Goal: Transaction & Acquisition: Purchase product/service

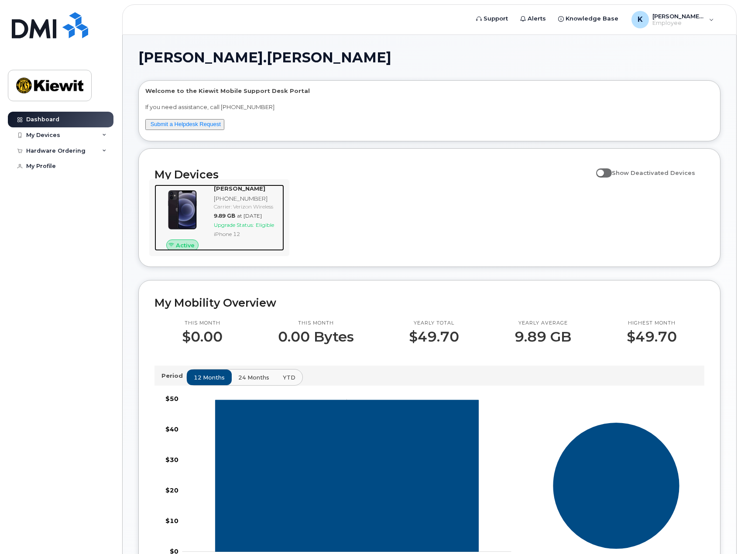
click at [252, 223] on span "Upgrade Status:" at bounding box center [234, 225] width 40 height 7
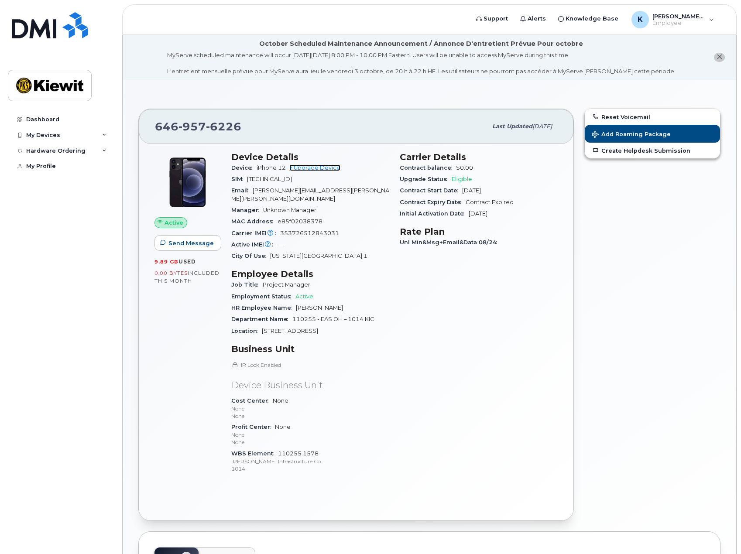
click at [318, 166] on link "+ Upgrade Device" at bounding box center [314, 168] width 51 height 7
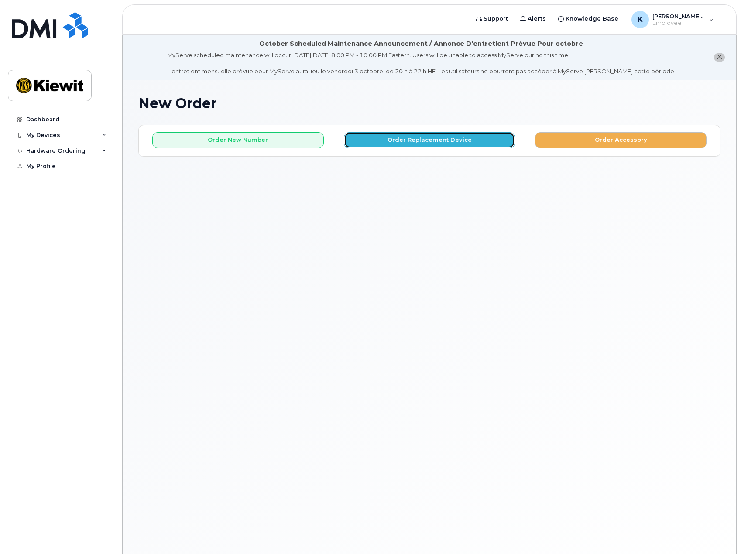
click at [457, 139] on button "Order Replacement Device" at bounding box center [430, 140] width 172 height 16
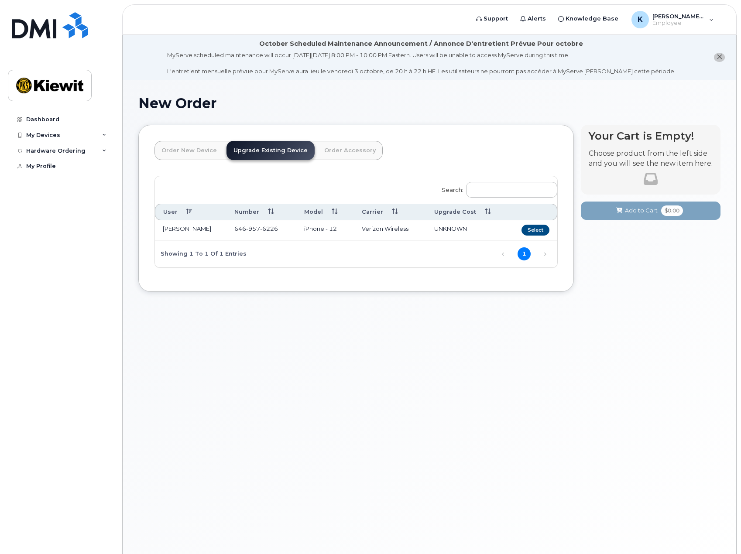
click at [335, 213] on th "Model" at bounding box center [324, 212] width 57 height 16
click at [333, 210] on th "Model" at bounding box center [324, 212] width 57 height 16
click at [336, 210] on th "Model" at bounding box center [324, 212] width 57 height 16
click at [335, 210] on th "Model" at bounding box center [324, 212] width 57 height 16
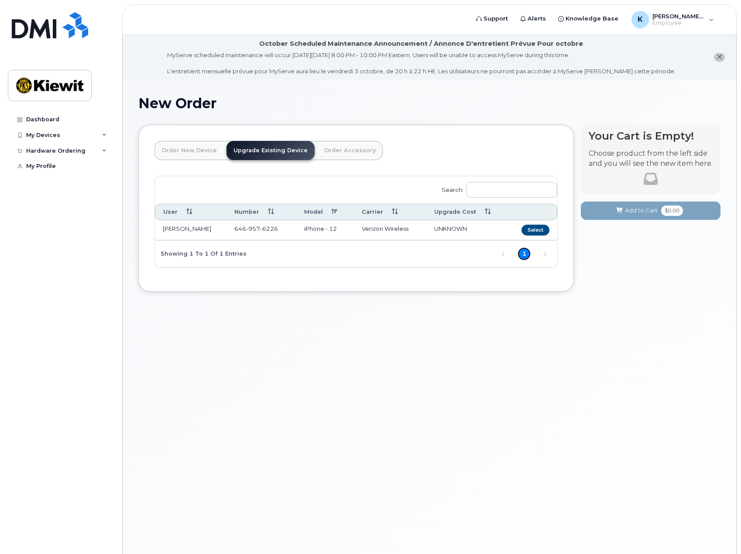
click at [521, 254] on link "1" at bounding box center [524, 253] width 13 height 13
click at [545, 255] on link "Next" at bounding box center [545, 254] width 13 height 13
click at [504, 255] on link "Previous" at bounding box center [503, 254] width 13 height 13
click at [528, 255] on link "1" at bounding box center [524, 253] width 13 height 13
click at [199, 151] on link "Order New Device" at bounding box center [189, 150] width 69 height 19
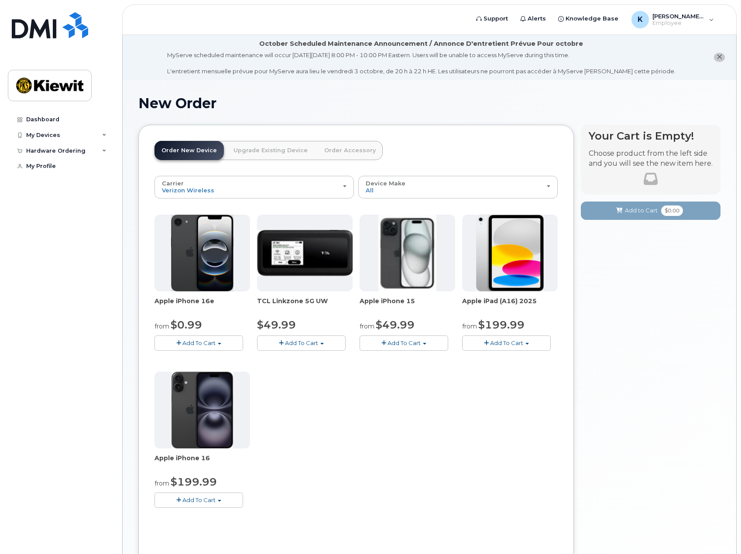
click at [259, 151] on link "Upgrade Existing Device" at bounding box center [271, 150] width 88 height 19
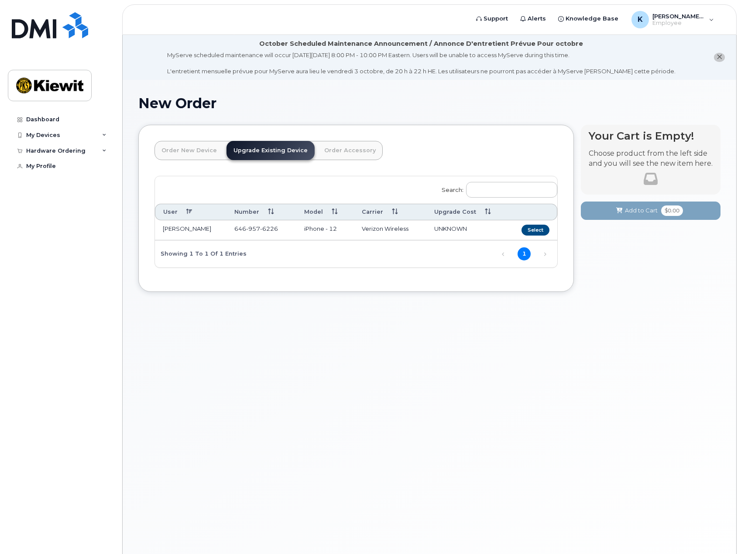
click at [170, 211] on th "User" at bounding box center [191, 212] width 72 height 16
click at [526, 251] on link "1" at bounding box center [524, 253] width 13 height 13
click at [330, 227] on td "iPhone - 12" at bounding box center [324, 230] width 57 height 20
click at [336, 214] on th "Model" at bounding box center [324, 212] width 57 height 16
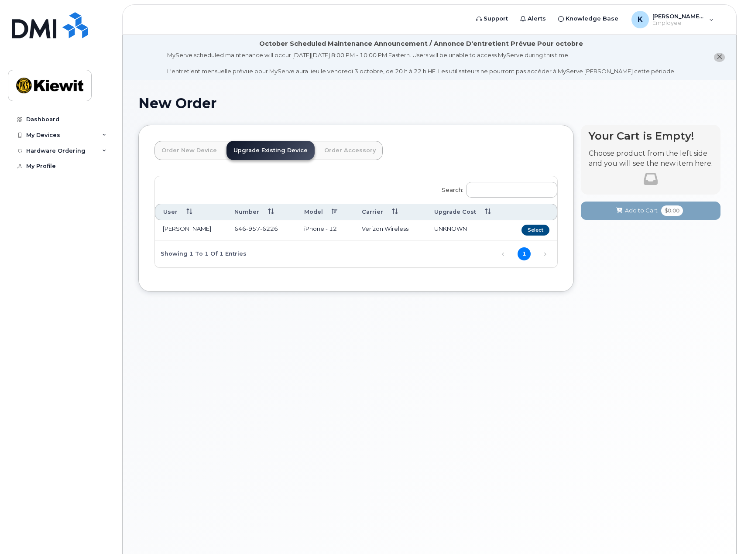
click at [333, 212] on th "Model" at bounding box center [324, 212] width 57 height 16
click at [314, 210] on th "Model" at bounding box center [324, 212] width 57 height 16
click at [316, 213] on th "Model" at bounding box center [324, 212] width 57 height 16
click at [333, 147] on link "Order Accessory" at bounding box center [349, 150] width 65 height 19
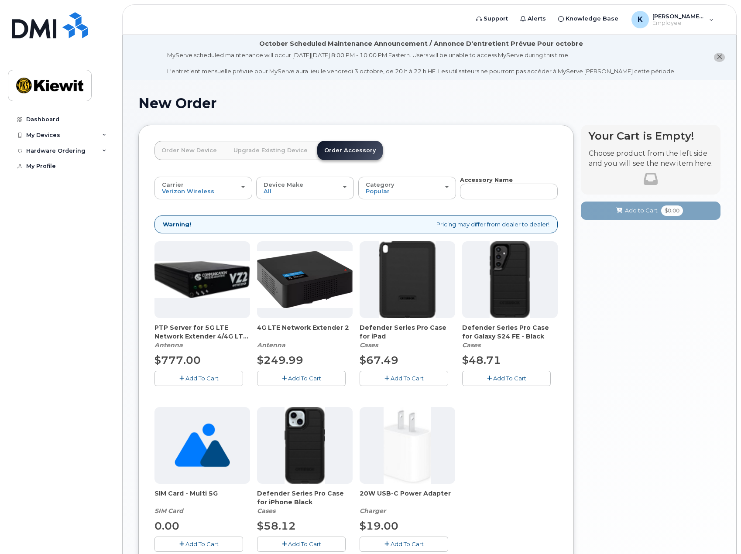
click at [251, 146] on link "Upgrade Existing Device" at bounding box center [271, 150] width 88 height 19
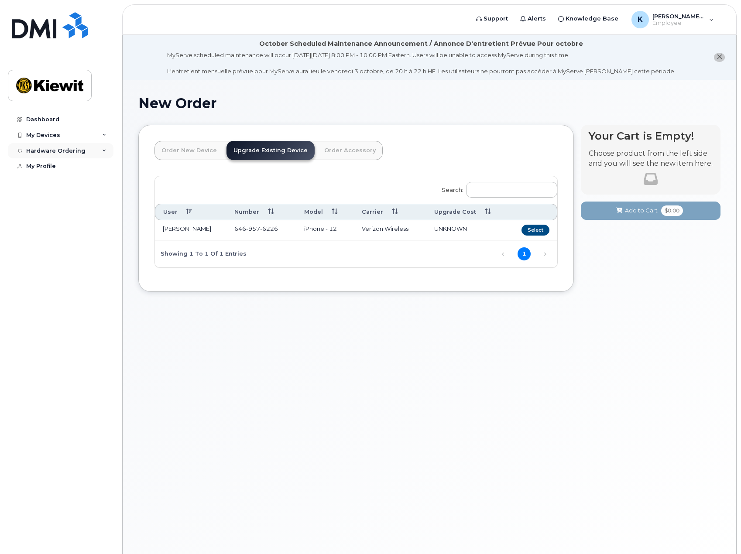
click at [99, 150] on div "Hardware Ordering" at bounding box center [61, 151] width 106 height 16
click at [97, 150] on div "Hardware Ordering" at bounding box center [61, 151] width 106 height 16
click at [63, 134] on div "My Devices" at bounding box center [61, 135] width 106 height 16
click at [69, 178] on div "([PERSON_NAME])" at bounding box center [79, 176] width 53 height 8
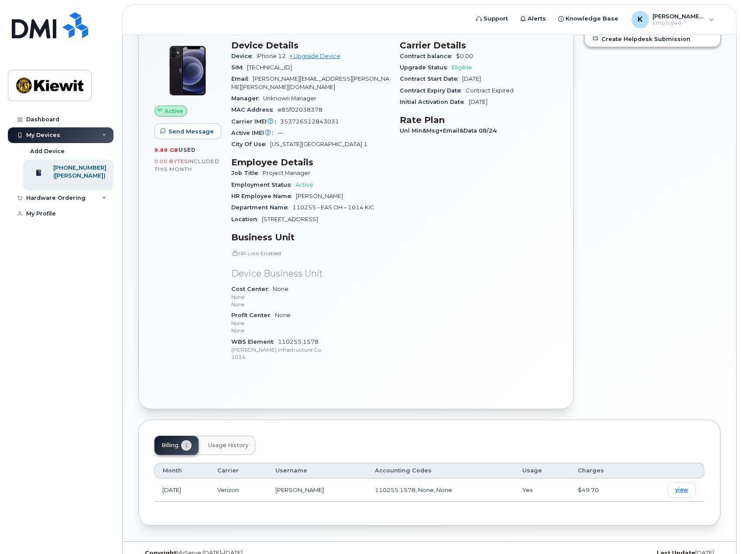
scroll to position [117, 0]
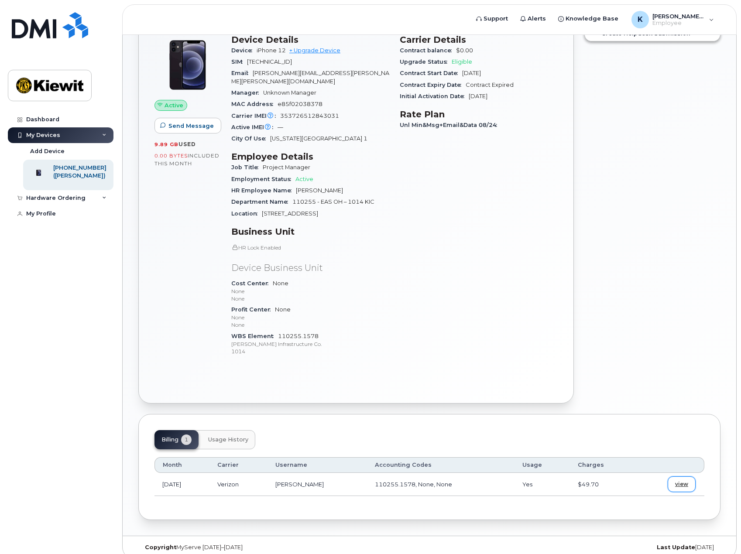
click at [683, 481] on span "view" at bounding box center [681, 485] width 13 height 8
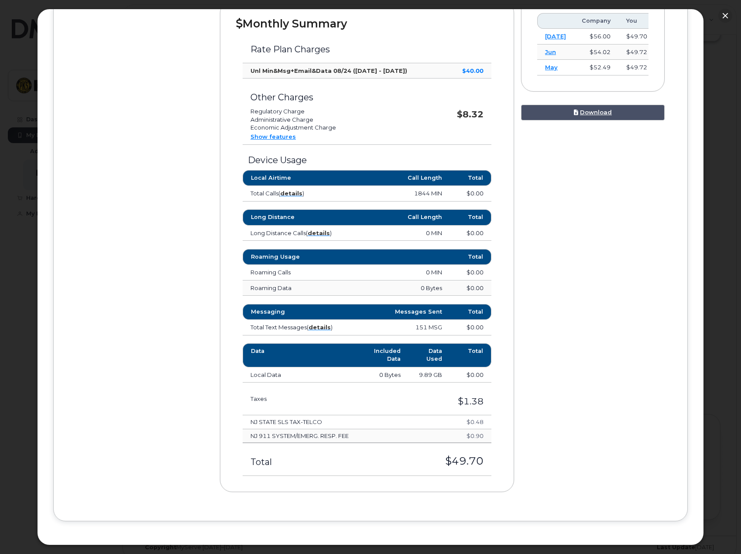
scroll to position [0, 0]
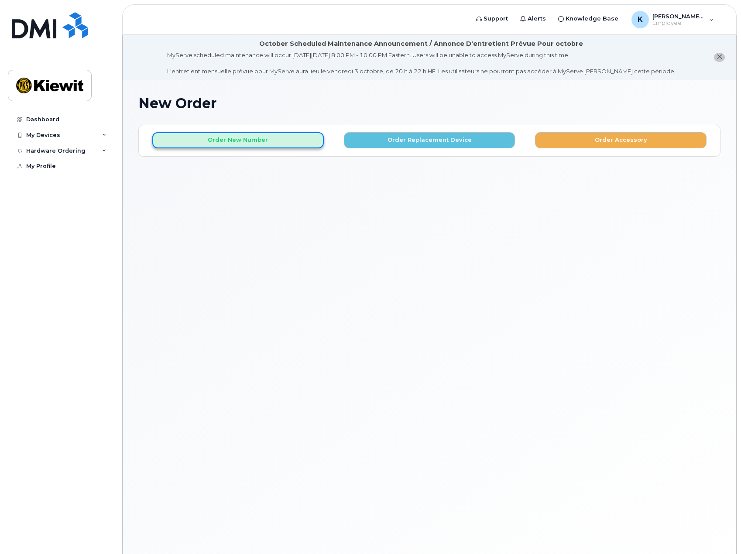
click at [237, 138] on button "Order New Number" at bounding box center [238, 140] width 172 height 16
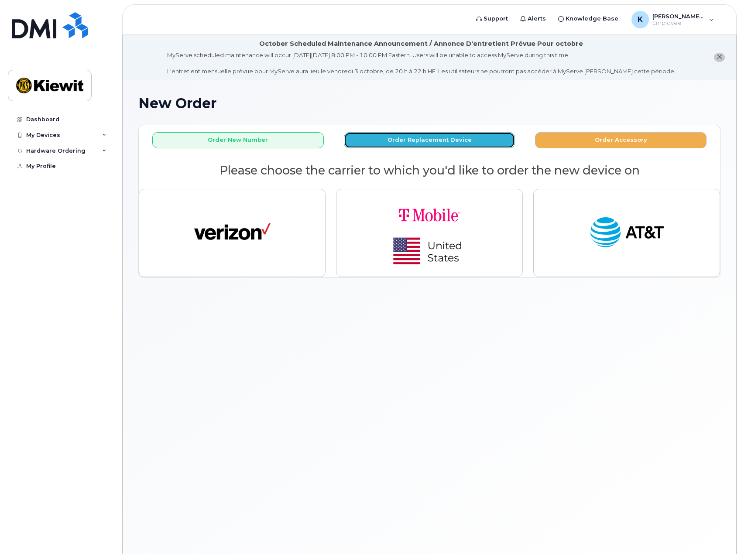
click at [390, 139] on button "Order Replacement Device" at bounding box center [430, 140] width 172 height 16
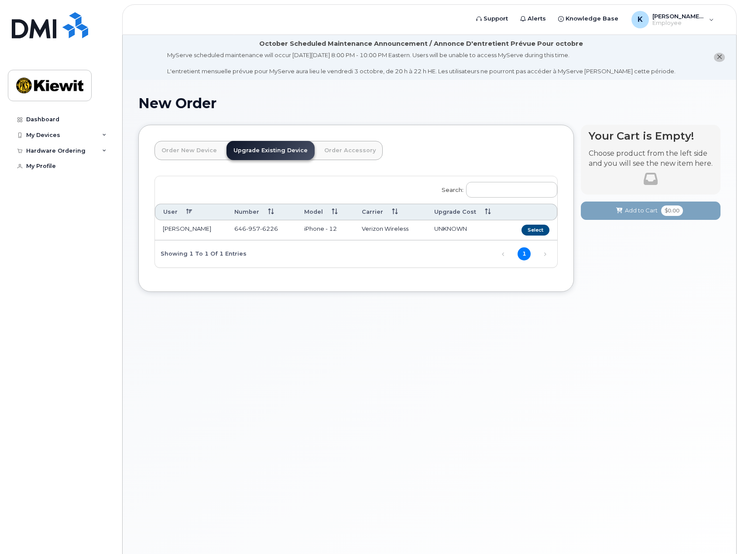
click at [185, 148] on link "Order New Device" at bounding box center [189, 150] width 69 height 19
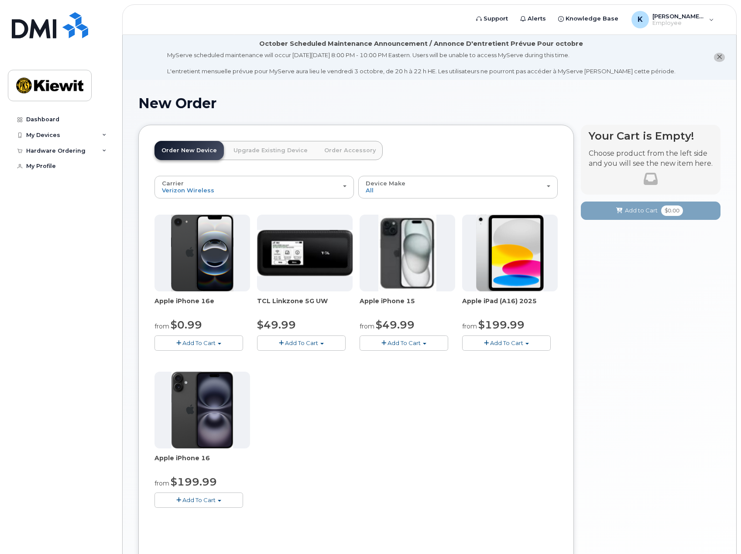
click at [421, 343] on span "Add To Cart" at bounding box center [404, 343] width 33 height 7
click at [412, 357] on link "$49.99 - 2 Year Activation (128GB)" at bounding box center [420, 359] width 117 height 11
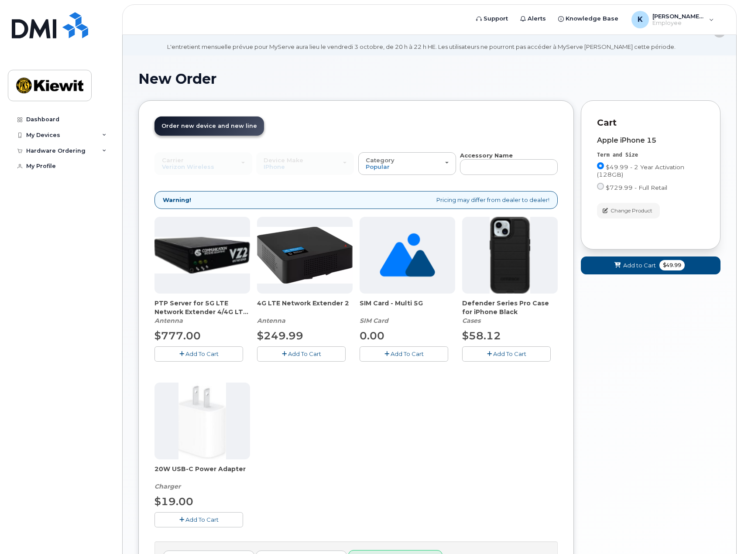
scroll to position [125, 0]
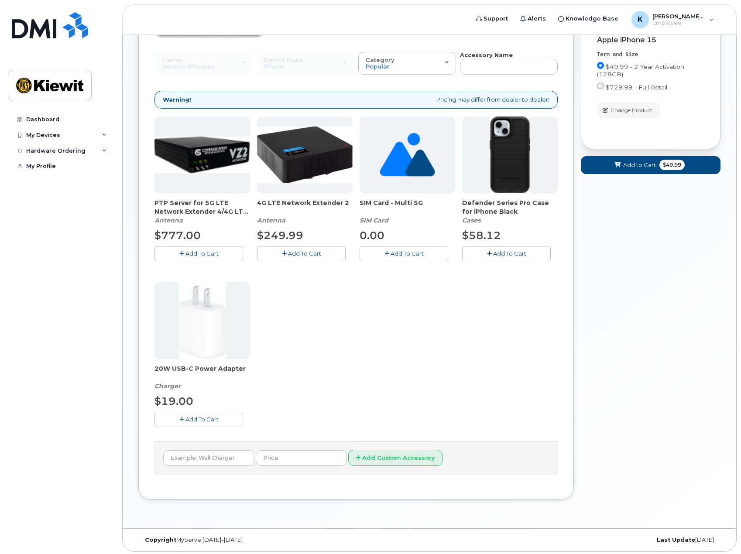
click at [509, 252] on span "Add To Cart" at bounding box center [509, 253] width 33 height 7
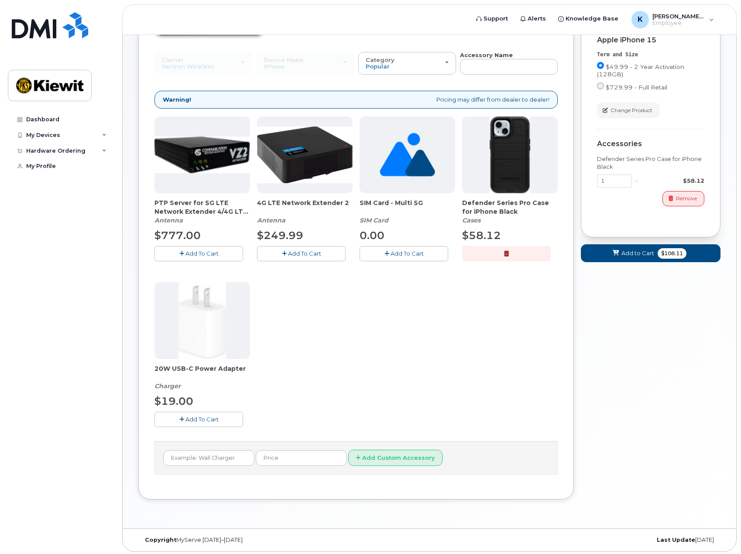
click at [188, 419] on span "Add To Cart" at bounding box center [201, 419] width 33 height 7
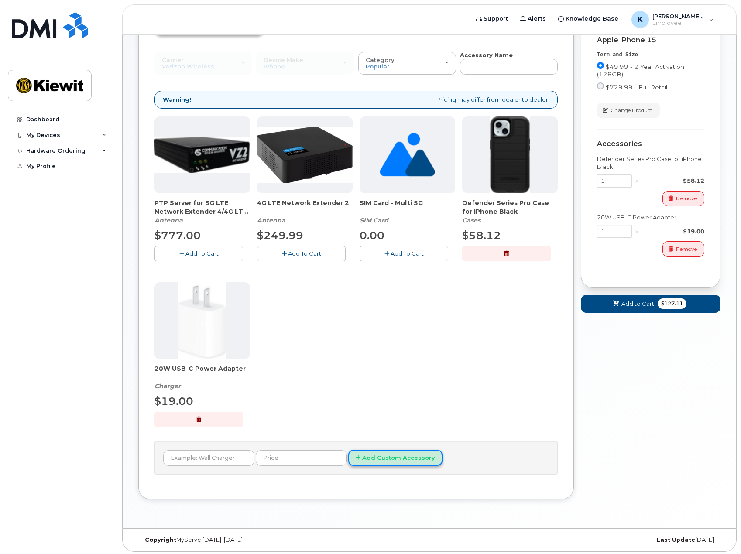
click at [366, 458] on button "Add Custom Accessory" at bounding box center [395, 458] width 94 height 16
click at [305, 385] on div "PTP Server for 5G LTE Network Extender 4/4G LTE Network Extender 3 [GEOGRAPHIC_…" at bounding box center [356, 279] width 403 height 325
click at [507, 254] on icon "button" at bounding box center [506, 254] width 5 height 6
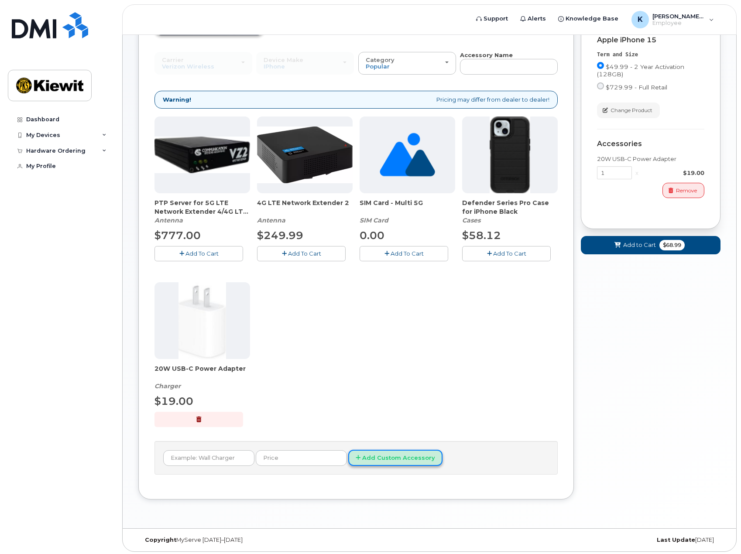
click at [374, 458] on button "Add Custom Accessory" at bounding box center [395, 458] width 94 height 16
click at [499, 256] on span "Add To Cart" at bounding box center [509, 253] width 33 height 7
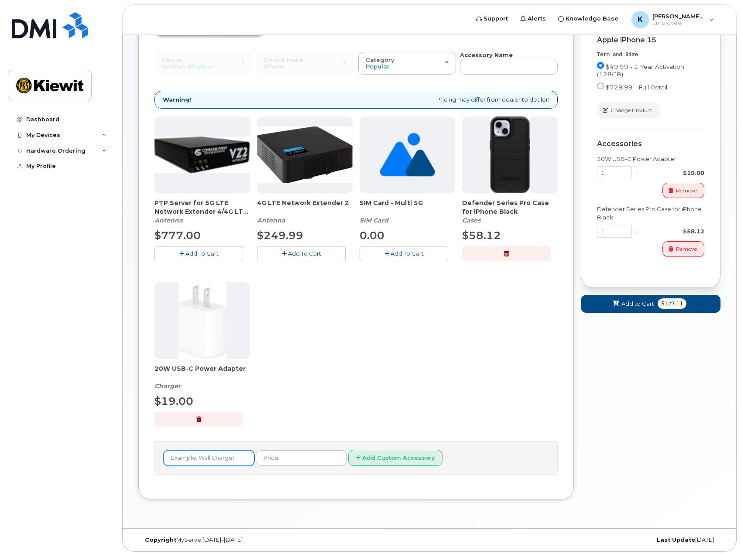
click at [211, 457] on input "text" at bounding box center [208, 458] width 91 height 16
click at [348, 450] on button "Add Custom Accessory" at bounding box center [395, 458] width 94 height 16
click at [267, 456] on input "text" at bounding box center [301, 458] width 91 height 16
click at [218, 458] on input "O'tterbox" at bounding box center [208, 458] width 91 height 16
type input "O"
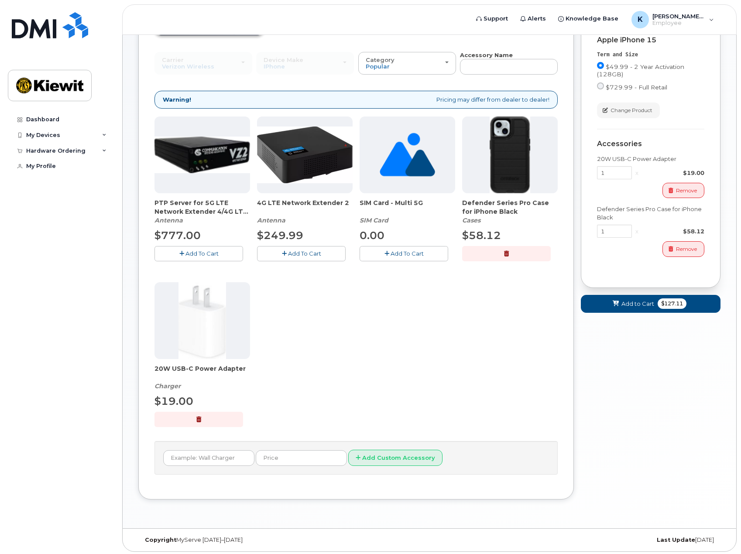
click at [304, 350] on div "PTP Server for 5G LTE Network Extender 4/4G LTE Network Extender 3 Antenna $777…" at bounding box center [356, 279] width 403 height 325
click at [635, 304] on span "Add to Cart" at bounding box center [637, 304] width 33 height 8
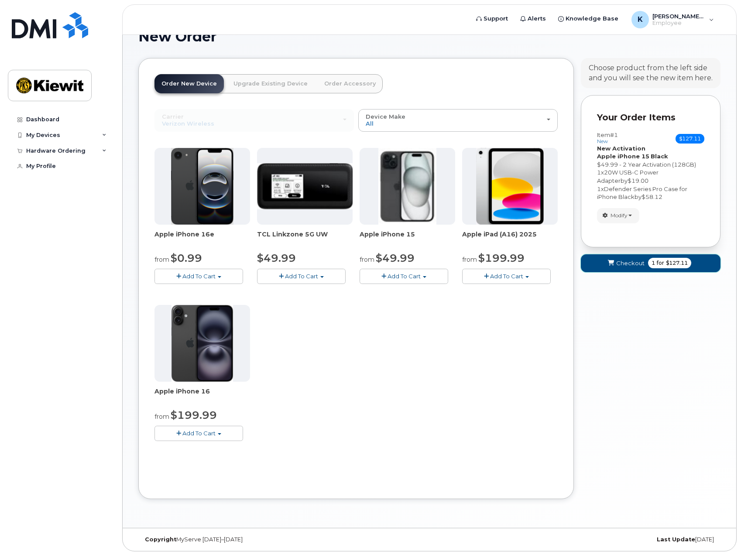
click at [629, 264] on span "Checkout" at bounding box center [630, 263] width 28 height 8
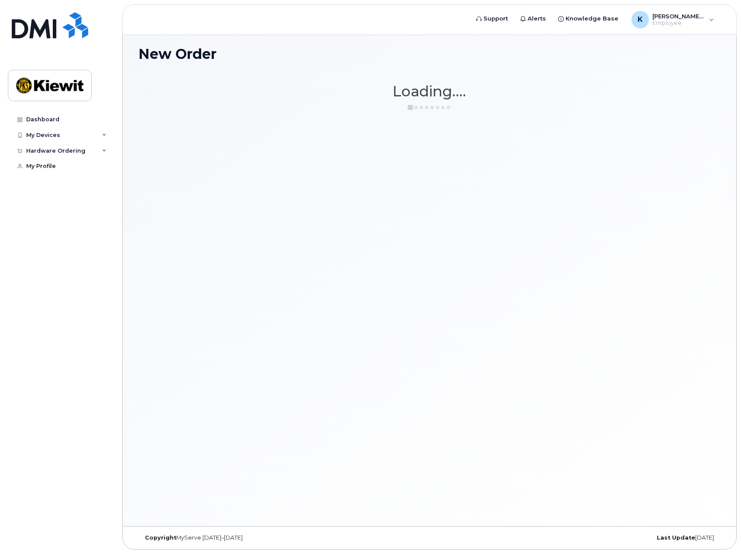
scroll to position [49, 0]
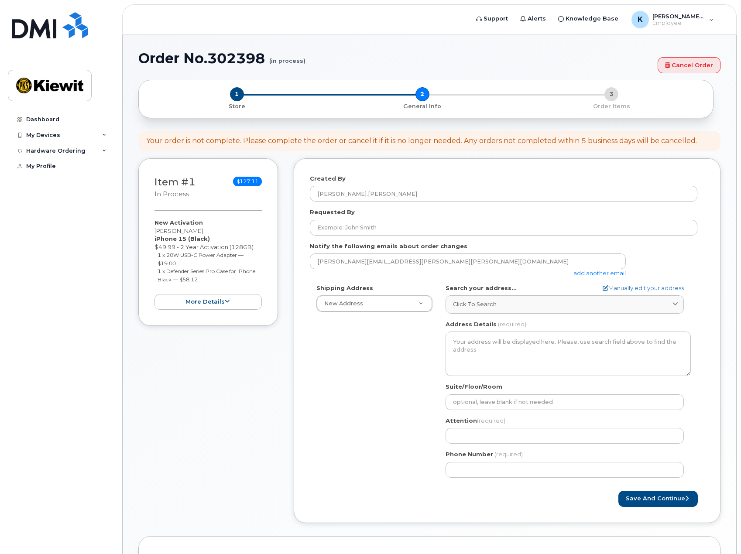
select select
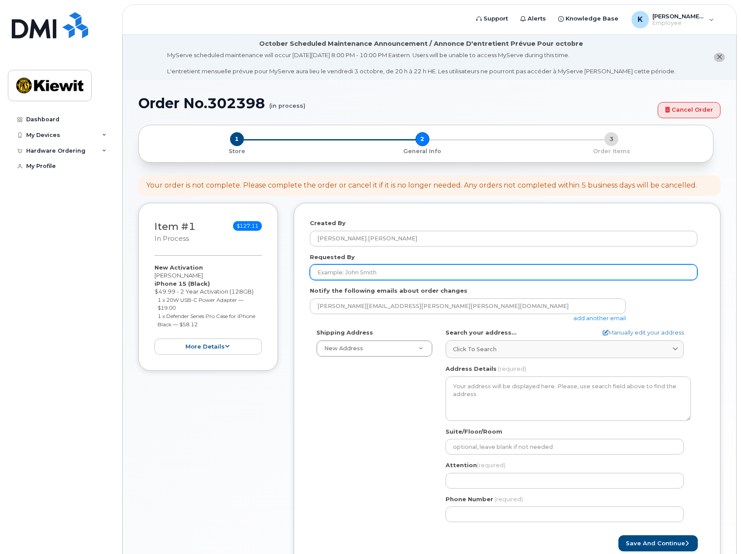
click at [383, 273] on input "Requested By" at bounding box center [504, 272] width 388 height 16
type input "[PERSON_NAME].[PERSON_NAME]"
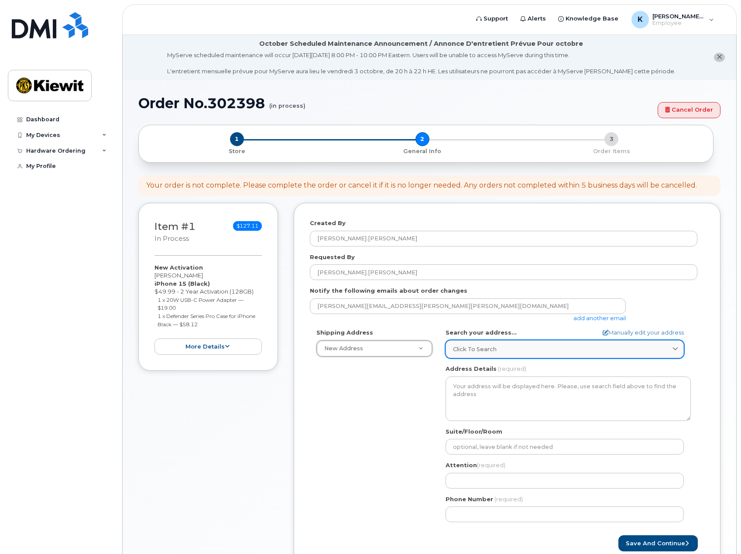
click at [497, 350] on div "Click to search" at bounding box center [564, 349] width 223 height 8
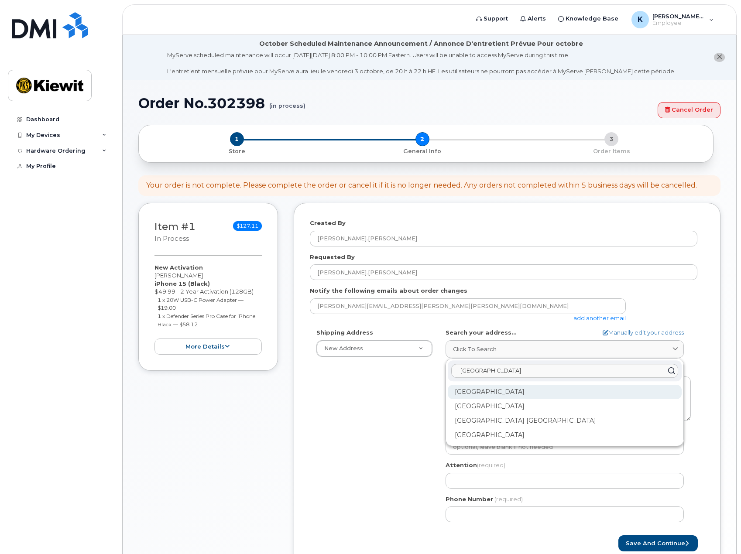
click at [498, 392] on div "Woodcliff Lake NJ 07677" at bounding box center [565, 392] width 234 height 14
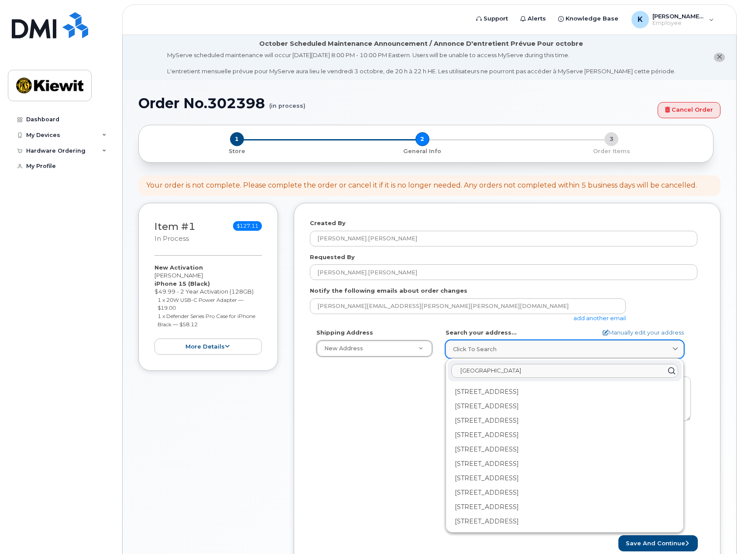
click at [475, 349] on span "Click to search" at bounding box center [475, 349] width 44 height 8
type input "W"
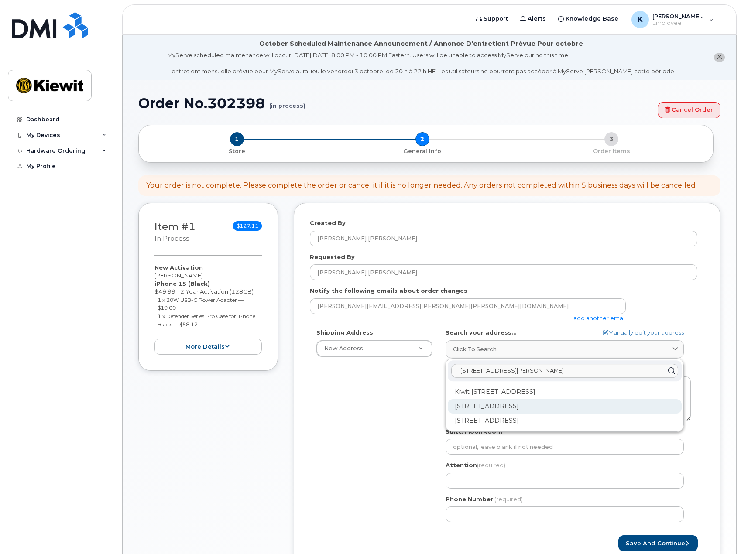
type input "470 Chesnut Ridge Road Woodcliff"
click at [533, 405] on div "470 Chestnut Ridge Rd Woodcliff Lake NJ 07677" at bounding box center [565, 406] width 234 height 14
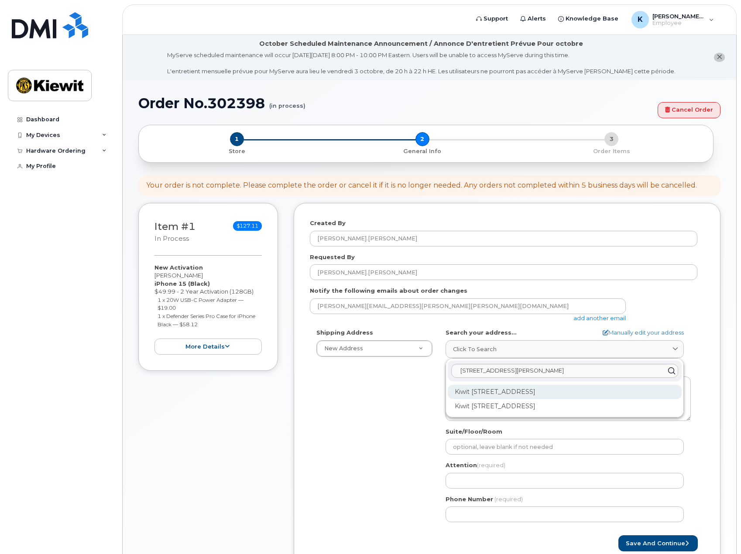
click at [524, 393] on div "Kiwit 470 Chestnut Ridge Rd Ste 1 Woodcliff Lake NJ 07677-7730" at bounding box center [565, 392] width 234 height 14
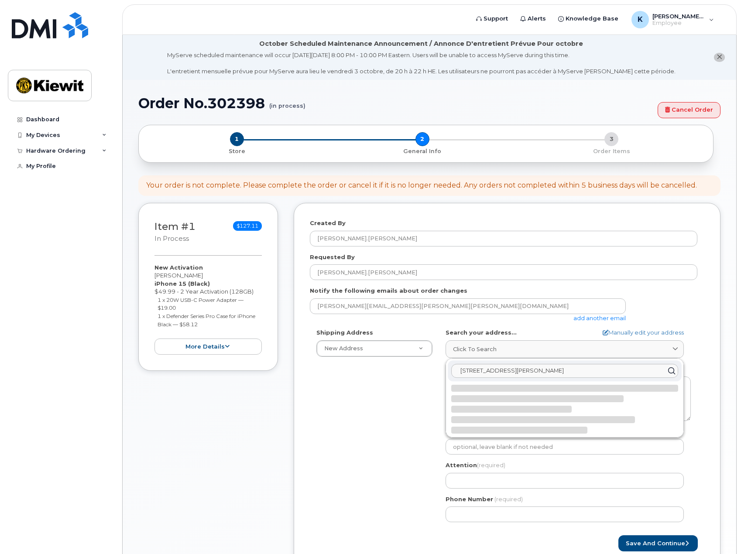
select select
type textarea "Kiwit 470 Chestnut Ridge Rd Ste 1 WOODCLIFF LAKE NJ 07677-7730 UNITED STATES"
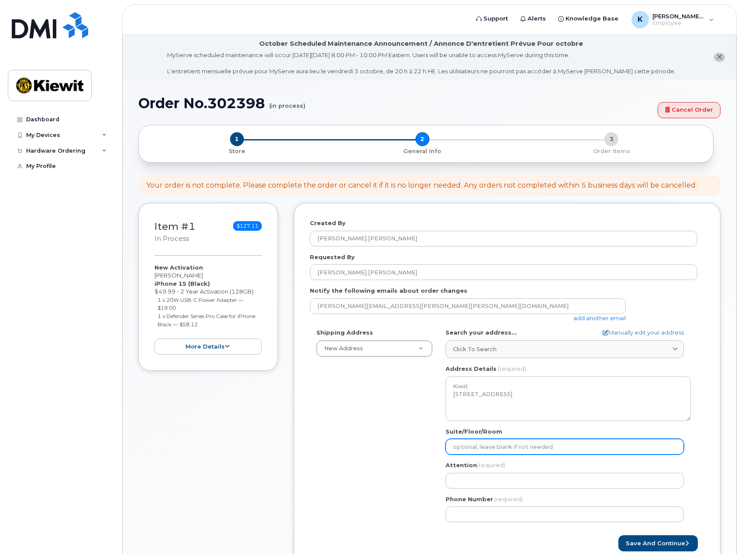
click at [490, 446] on input "Suite/Floor/Room" at bounding box center [565, 447] width 238 height 16
select select
type input "S"
select select
type input "Se"
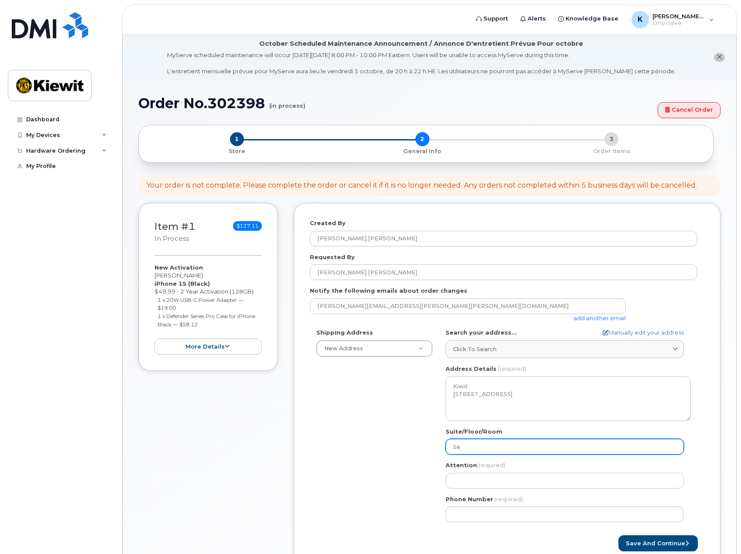
select select
type input "Sec"
select select
type input "Seco"
select select
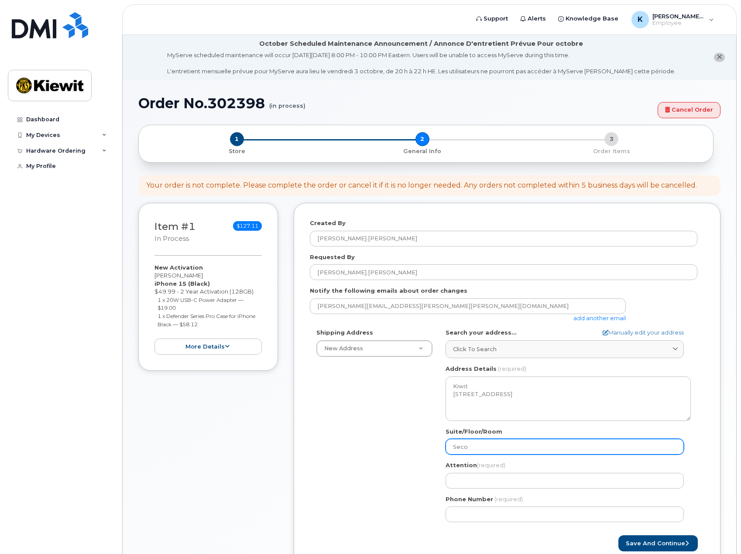
type input "Secon"
select select
type input "Second"
select select
type input "Second F"
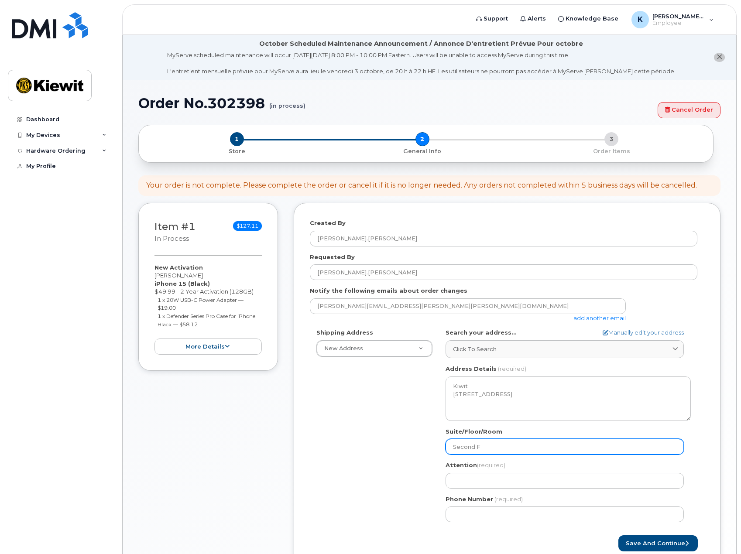
select select
type input "Second Fl"
select select
type input "Second Flo"
select select
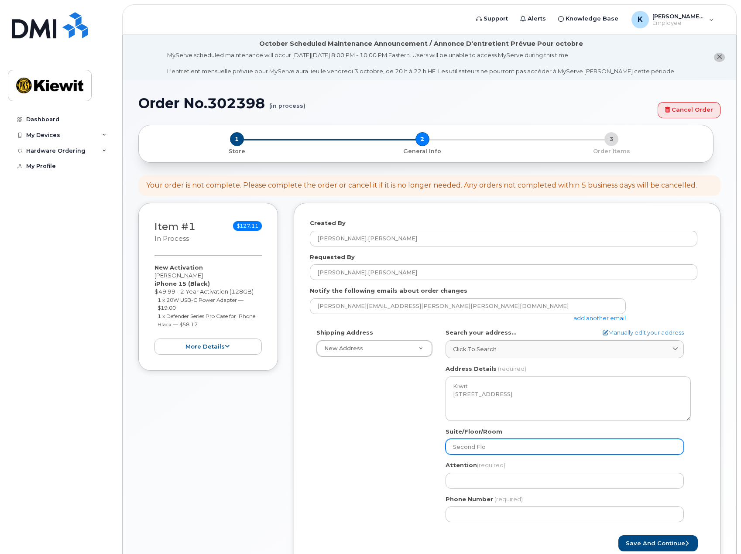
type input "Second Floo"
select select
type input "Second Floor"
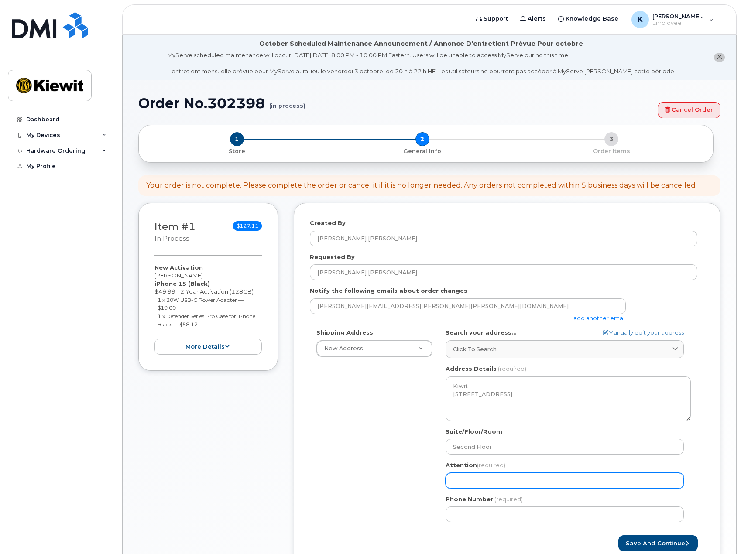
click at [487, 476] on input "Attention (required)" at bounding box center [565, 481] width 238 height 16
select select
type input "K"
select select
type input "Ke"
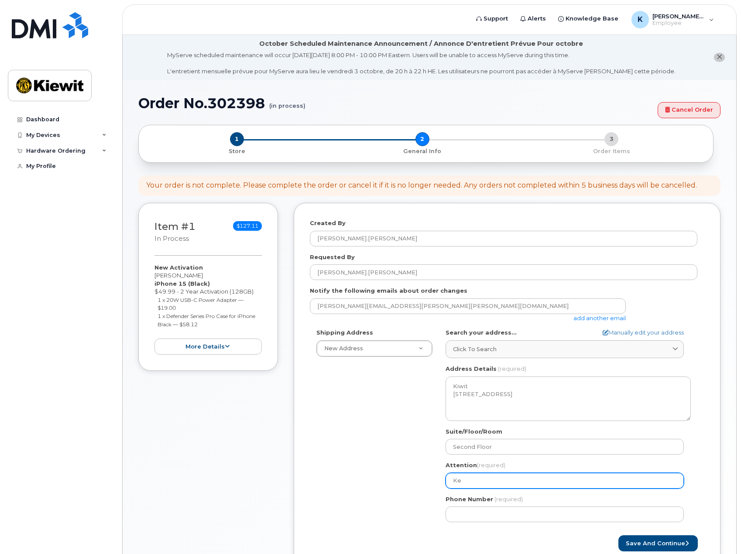
select select
type input "Kev"
select select
type input "Kevi"
select select
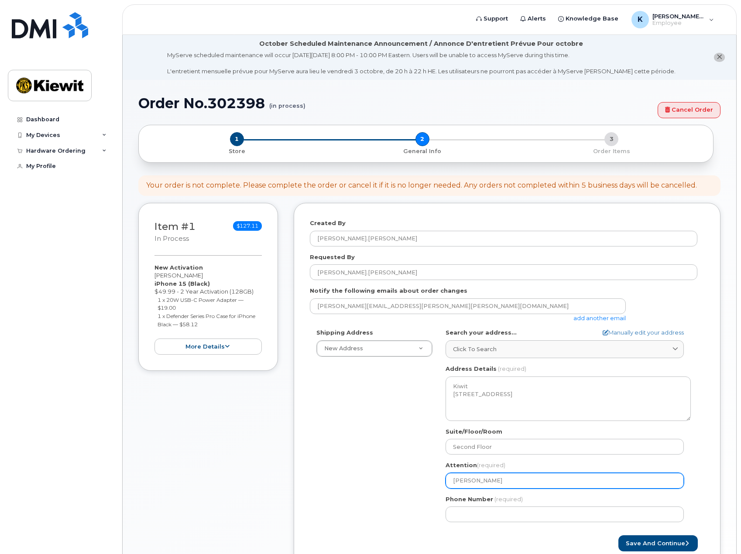
type input "Kevin"
select select
type input "Kevin M"
select select
type input "Kevin Mi"
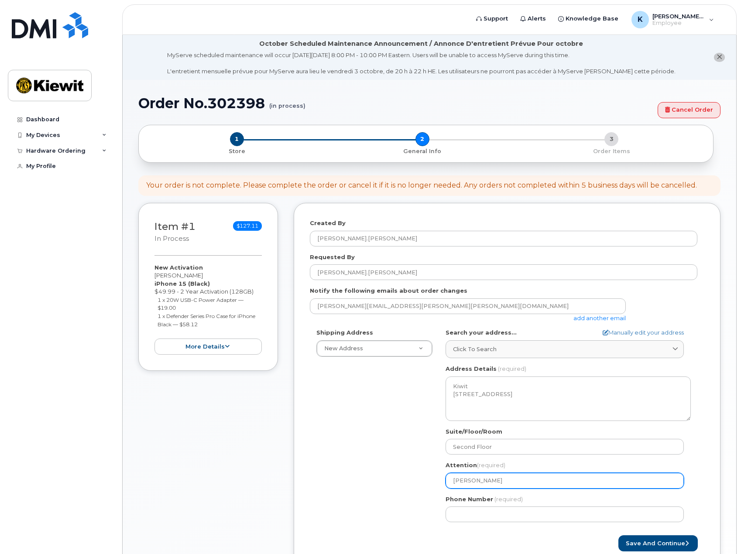
select select
type input "Kevin Mie"
select select
type input "Kevin Mied"
select select
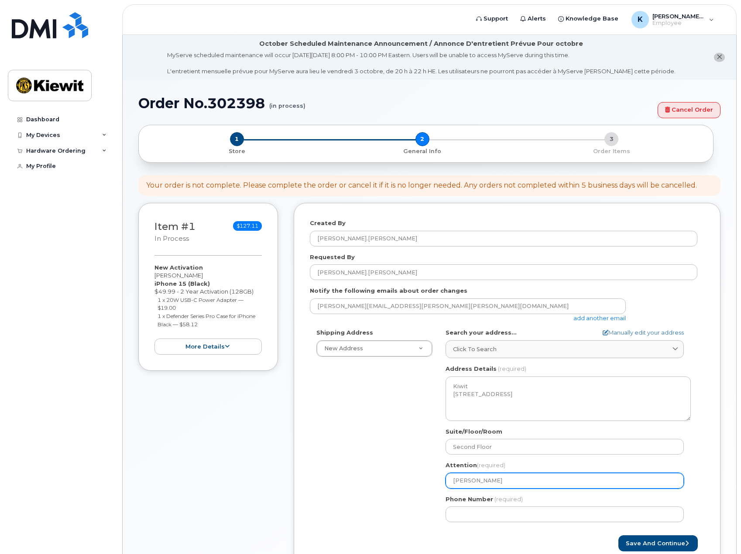
type input "Kevin Miedr"
select select
type input "Kevin Miedre"
select select
type input "Kevin Miedrei"
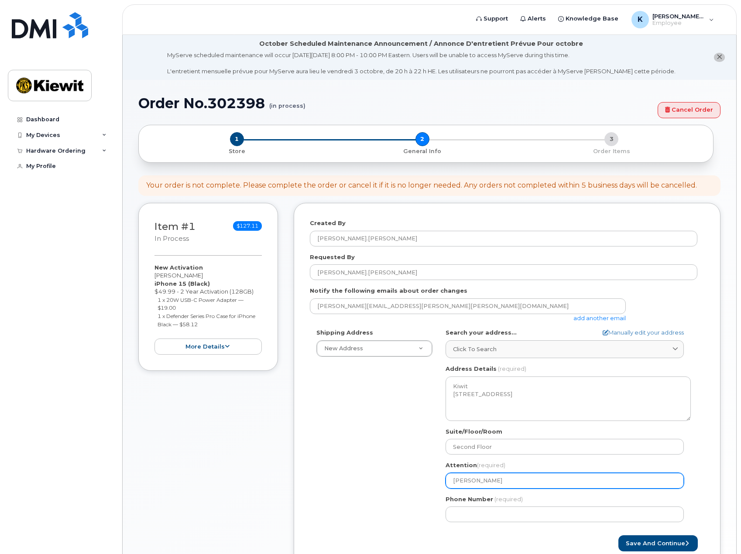
select select
type input "Kevin Miedreic"
select select
type input "[PERSON_NAME]"
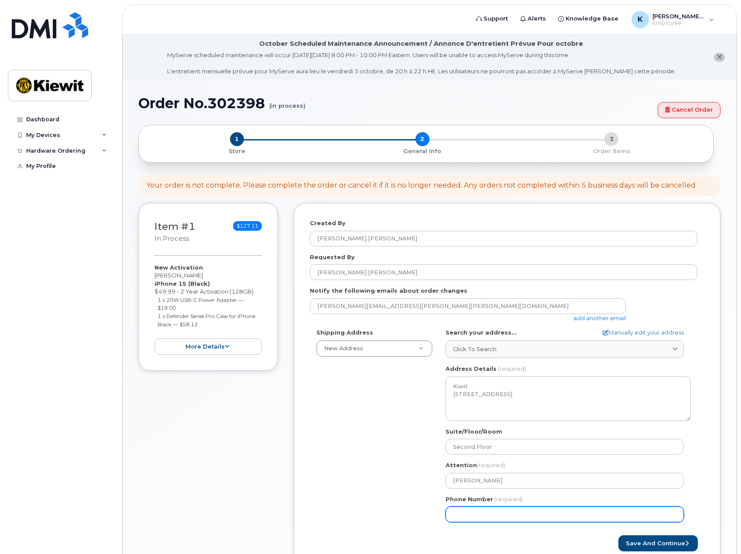
click at [485, 513] on input "Phone Number" at bounding box center [565, 515] width 238 height 16
type input "646"
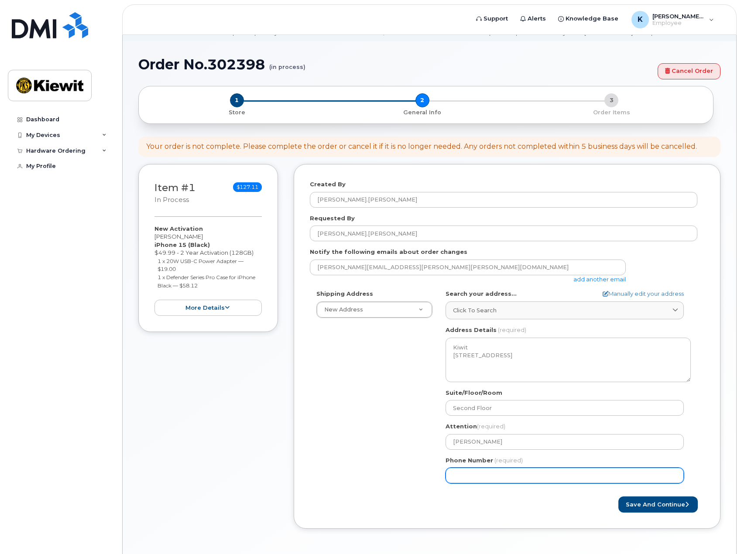
scroll to position [69, 0]
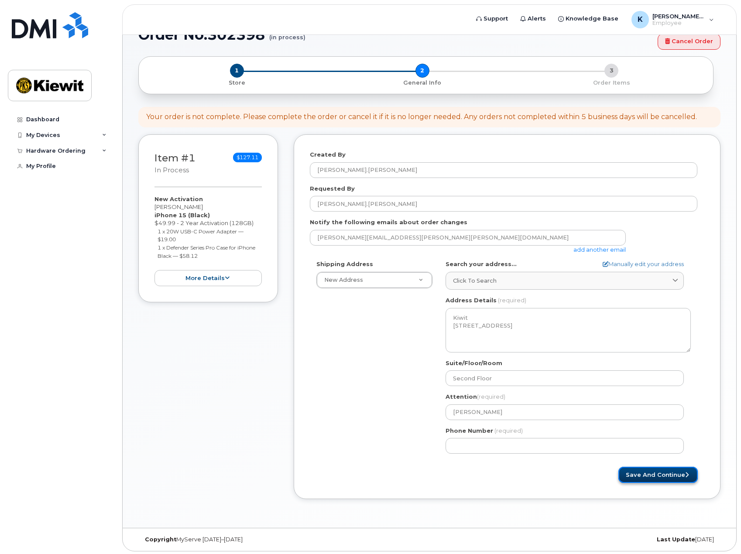
click at [628, 472] on button "Save and Continue" at bounding box center [657, 475] width 79 height 16
click at [564, 468] on div "Save and Continue" at bounding box center [605, 475] width 197 height 16
click at [662, 473] on button "Save and Continue" at bounding box center [657, 475] width 79 height 16
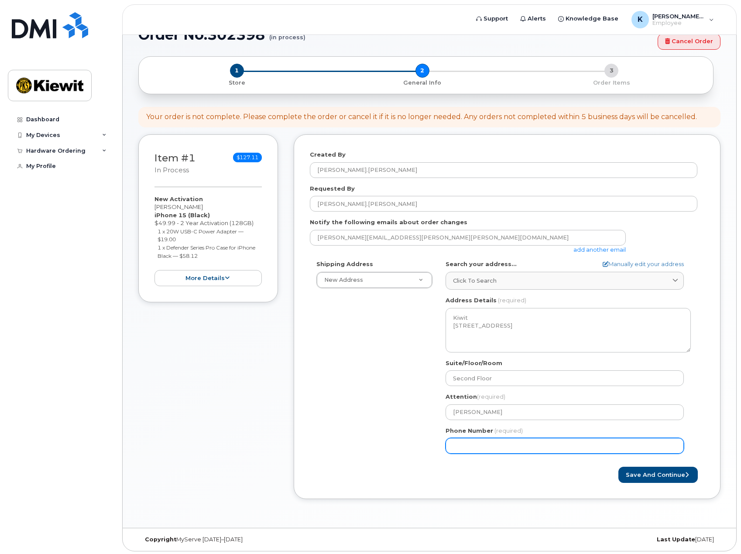
click at [517, 444] on input "Phone Number" at bounding box center [565, 446] width 238 height 16
type input "6"
type input "646957622"
select select
type input "6469576226"
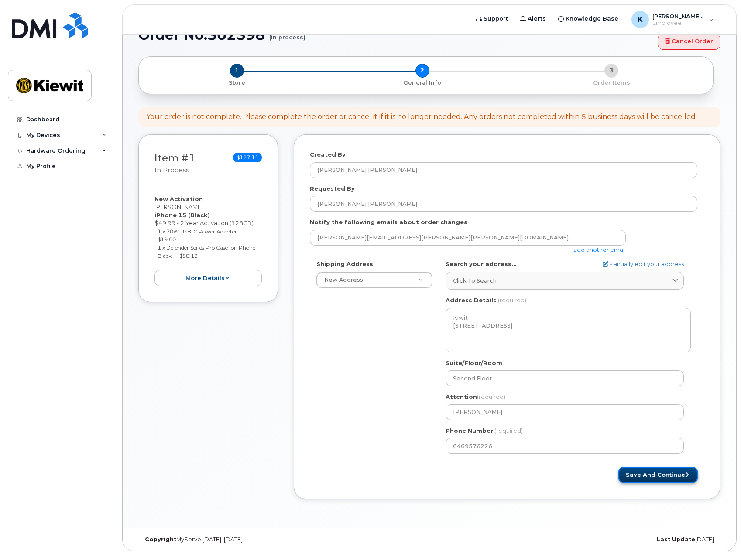
click at [655, 473] on button "Save and Continue" at bounding box center [657, 475] width 79 height 16
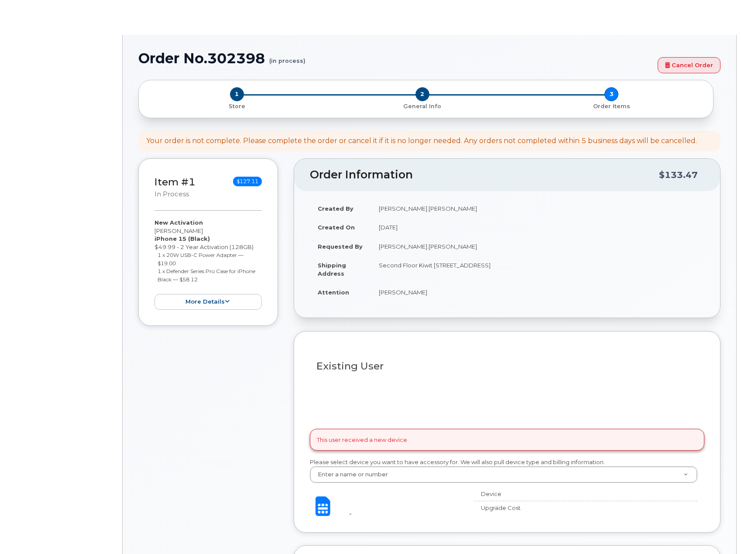
select select
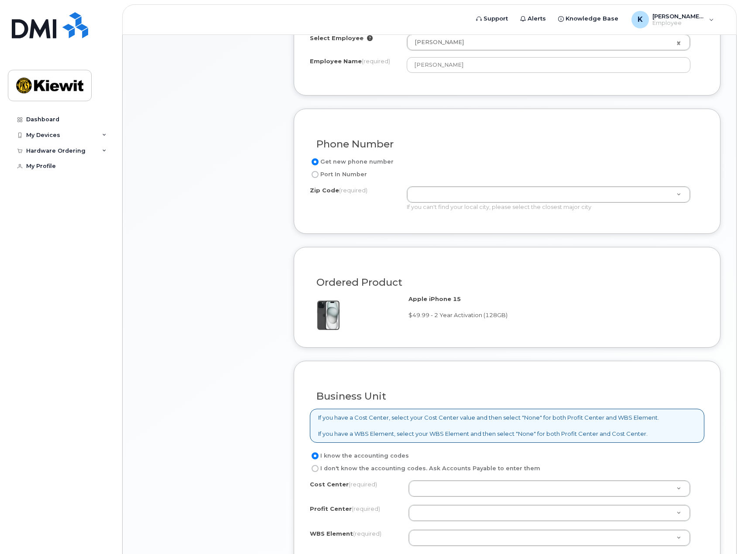
scroll to position [393, 0]
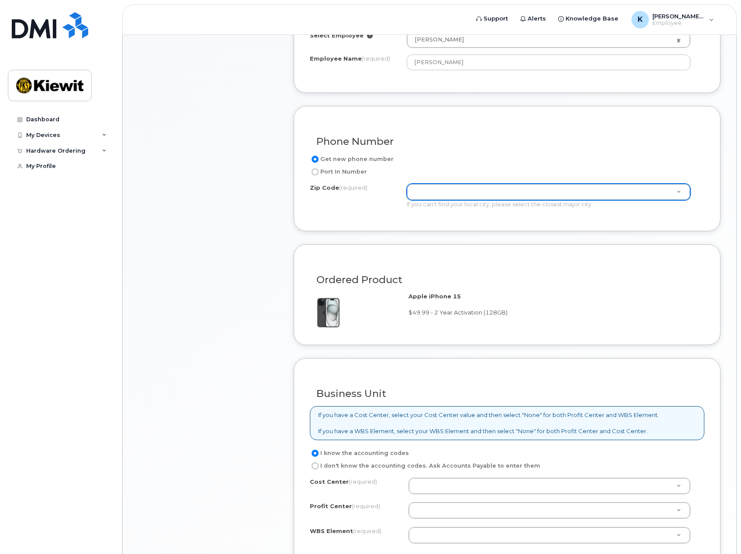
click at [314, 171] on input "Port In Number" at bounding box center [315, 171] width 7 height 7
radio input "true"
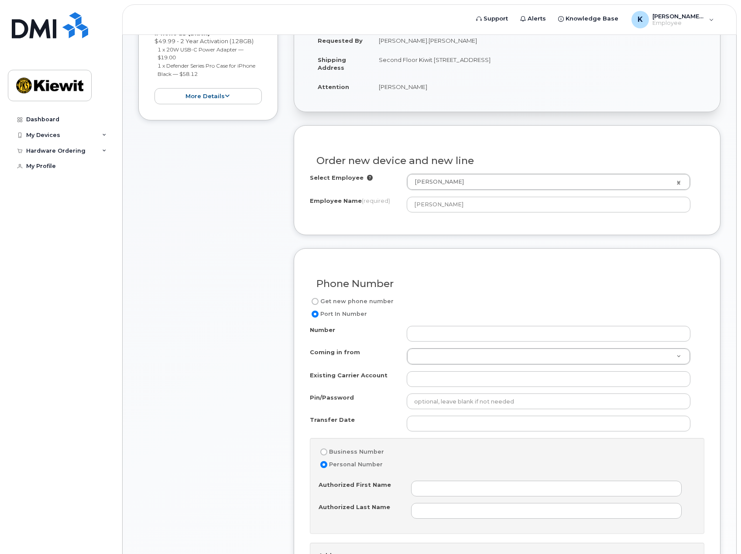
scroll to position [338, 0]
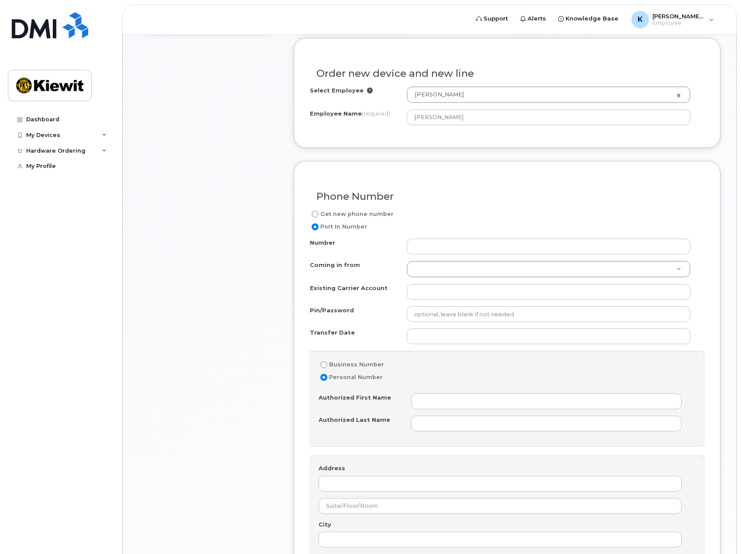
click at [314, 212] on input "Get new phone number" at bounding box center [315, 214] width 7 height 7
radio input "true"
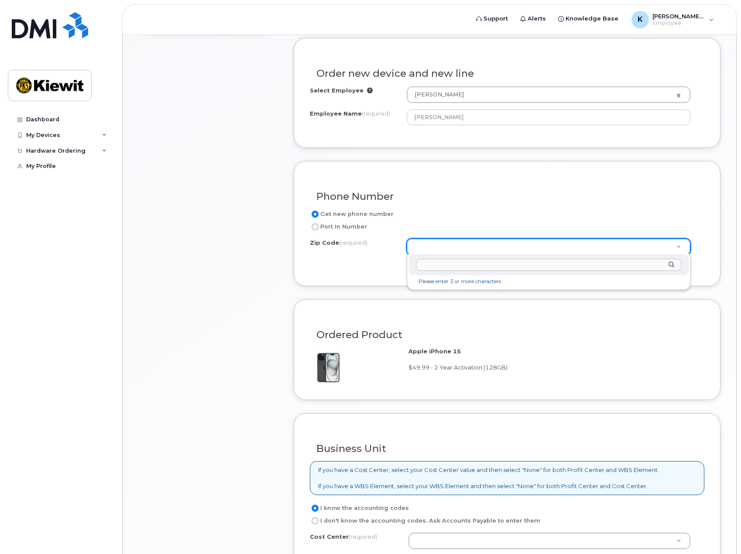
click at [468, 264] on input "Zip Code (required)" at bounding box center [549, 265] width 266 height 13
type input "6"
type input "07677"
type input "07677 (Woodcliff Lake, NJ)"
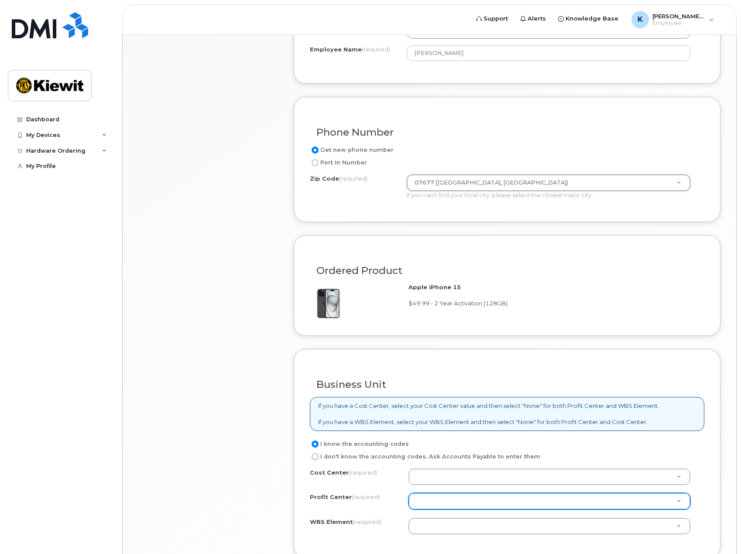
scroll to position [483, 0]
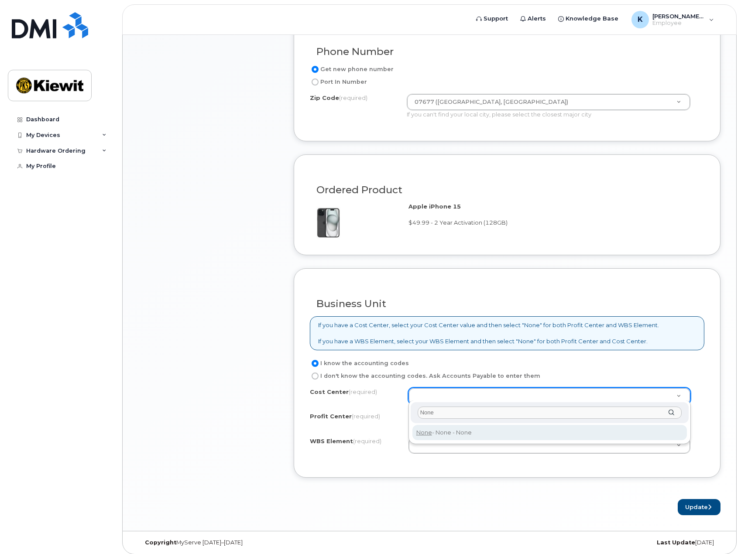
type input "None"
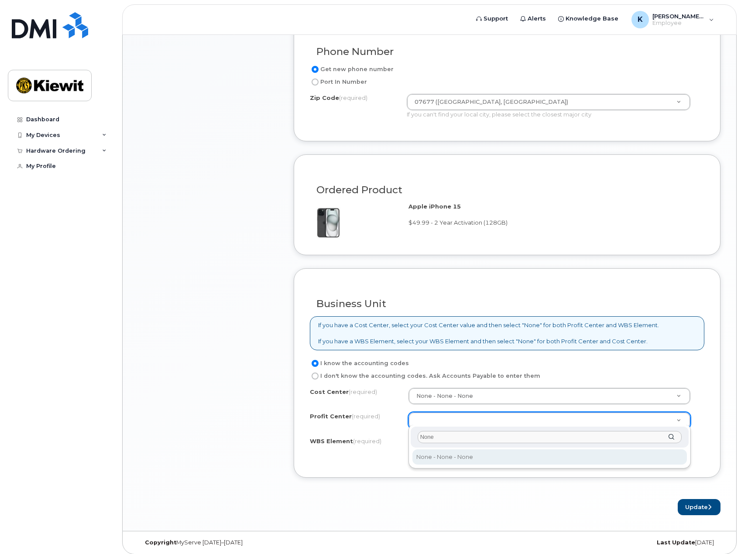
type input "None"
select select "None"
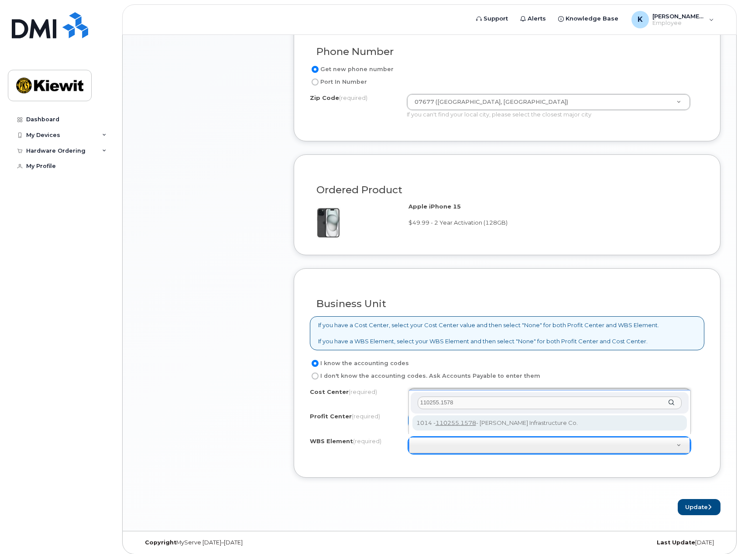
type input "110255.1578"
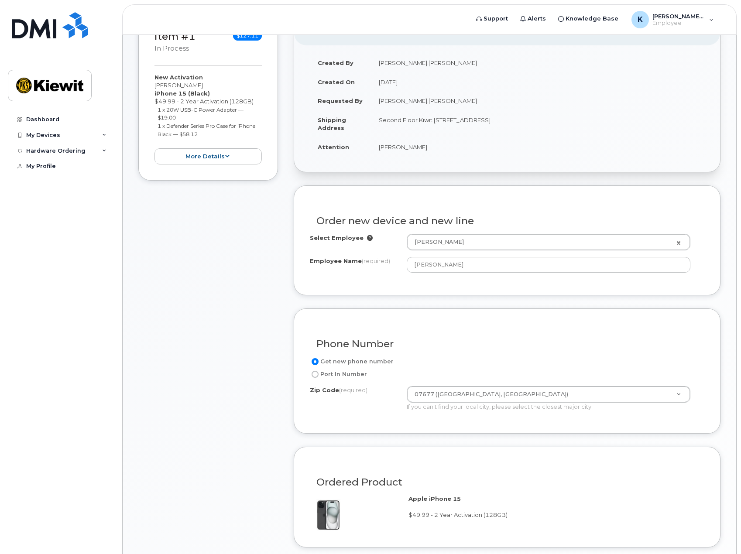
scroll to position [177, 0]
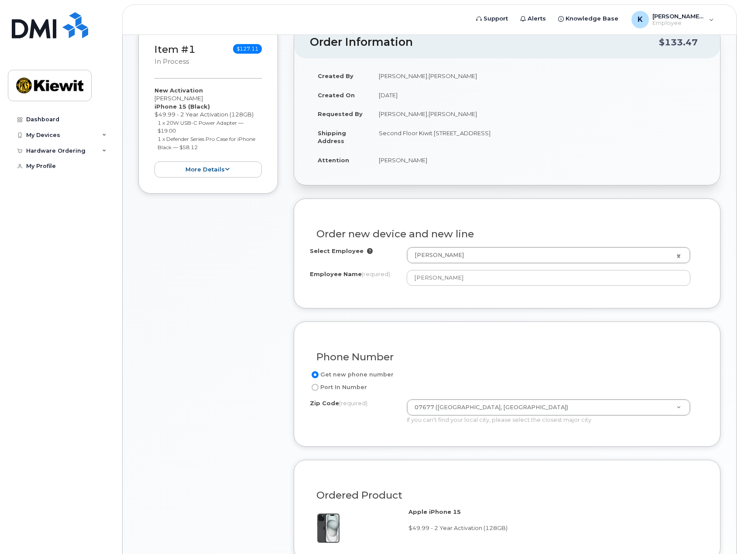
click at [317, 386] on input "Port In Number" at bounding box center [315, 387] width 7 height 7
radio input "true"
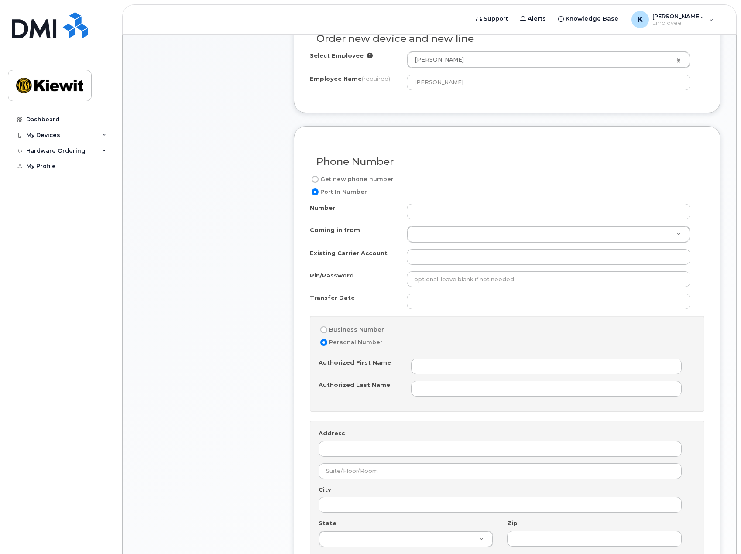
scroll to position [395, 0]
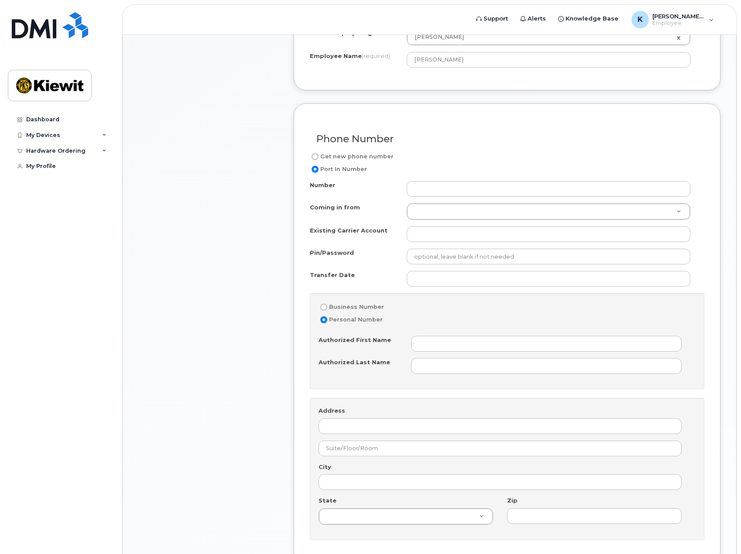
click at [325, 304] on input "Business Number" at bounding box center [323, 307] width 7 height 7
radio input "true"
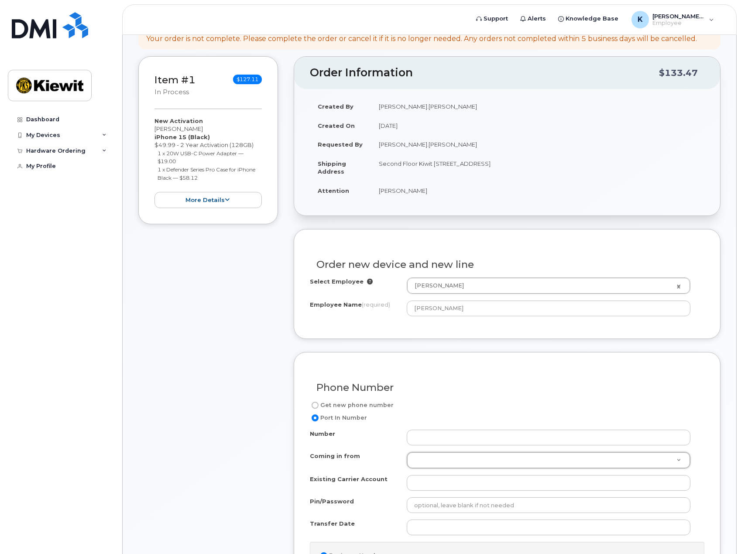
scroll to position [0, 0]
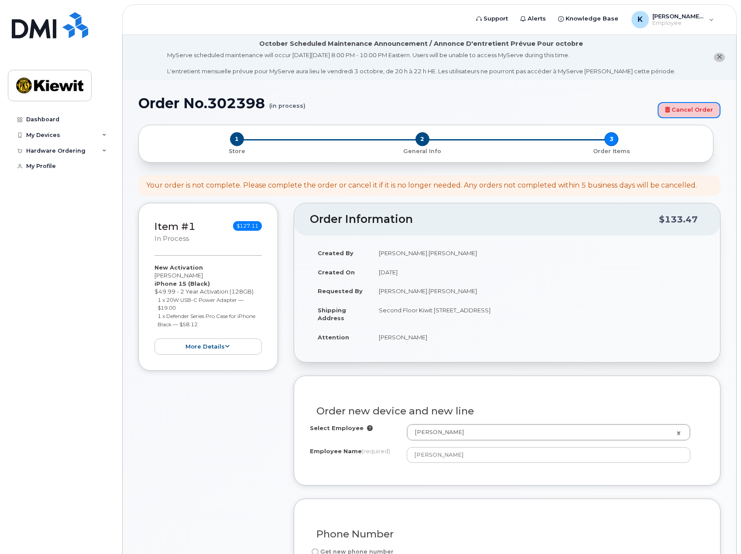
drag, startPoint x: 687, startPoint y: 106, endPoint x: 414, endPoint y: 26, distance: 284.8
click at [687, 106] on link "Cancel Order" at bounding box center [689, 110] width 63 height 16
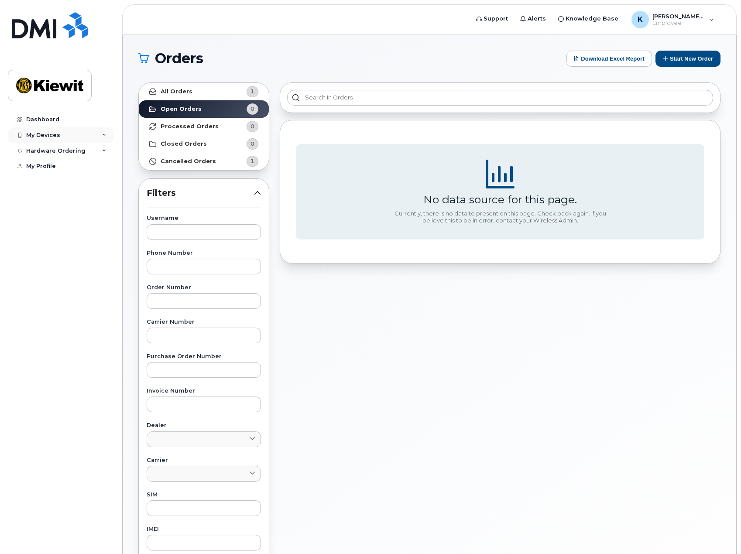
click at [65, 136] on div "My Devices" at bounding box center [61, 135] width 106 height 16
click at [77, 180] on div "([PERSON_NAME])" at bounding box center [79, 176] width 53 height 8
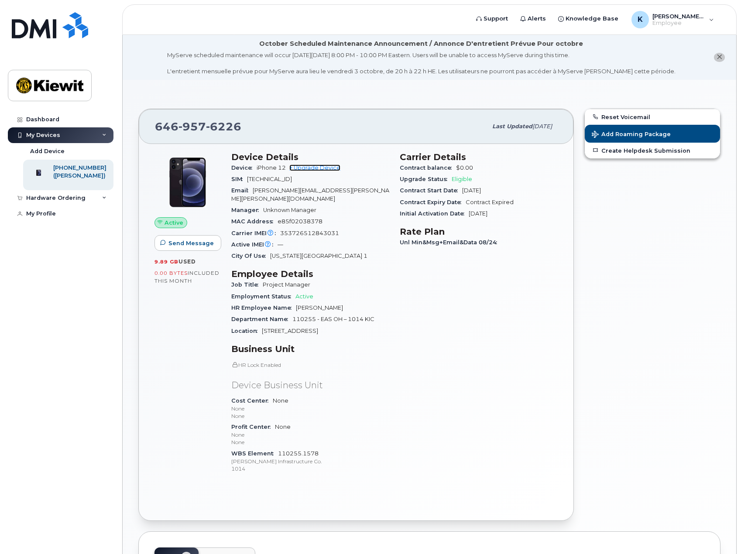
click at [311, 167] on link "+ Upgrade Device" at bounding box center [314, 168] width 51 height 7
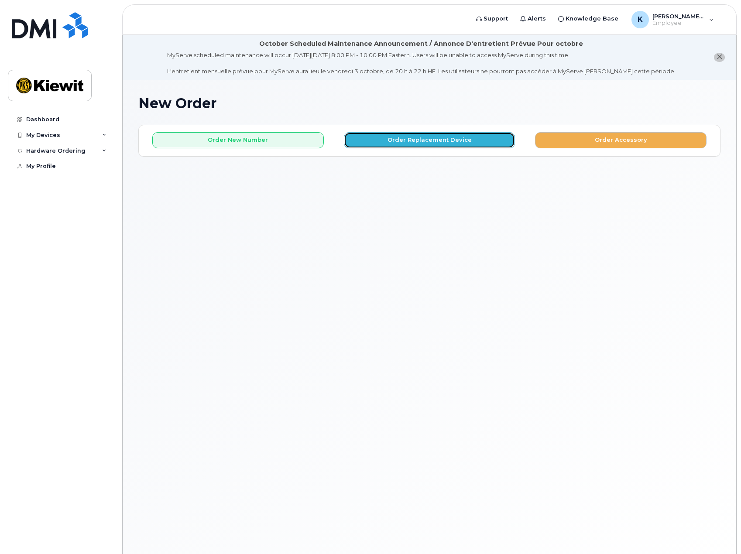
click at [417, 141] on button "Order Replacement Device" at bounding box center [430, 140] width 172 height 16
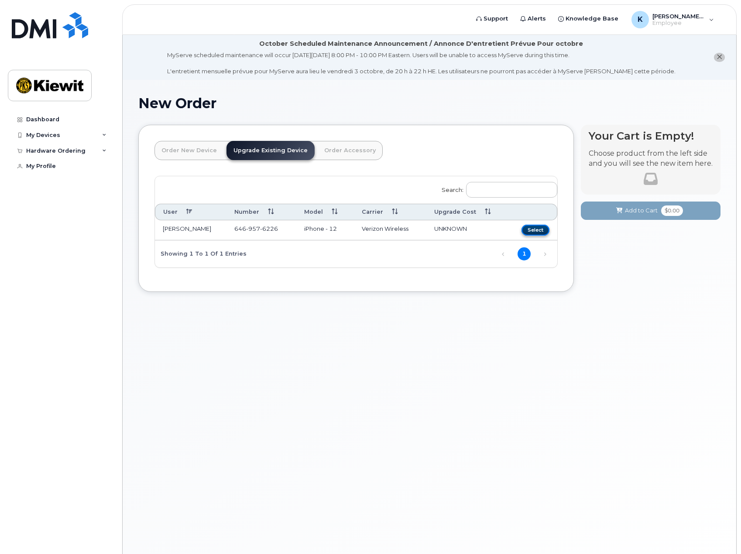
click at [532, 227] on button "Select" at bounding box center [536, 230] width 28 height 11
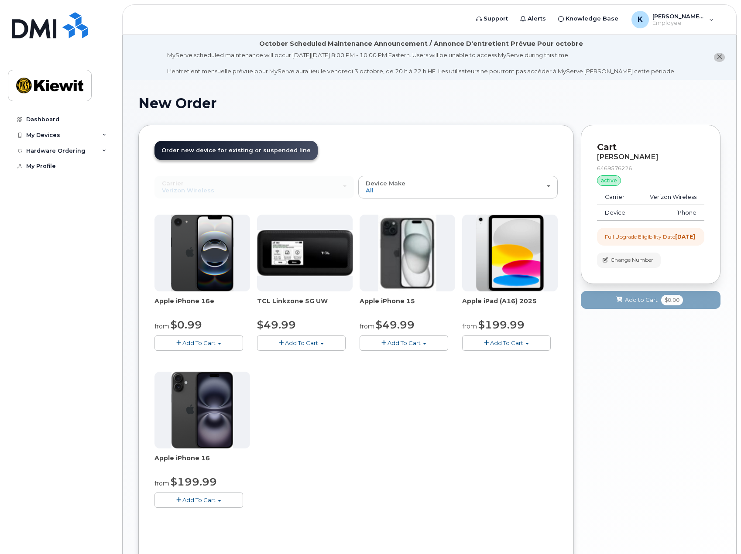
click at [423, 343] on span "button" at bounding box center [424, 344] width 3 height 2
click at [409, 357] on link "$49.99 - 2 Year Upgrade (128GB)" at bounding box center [418, 359] width 113 height 11
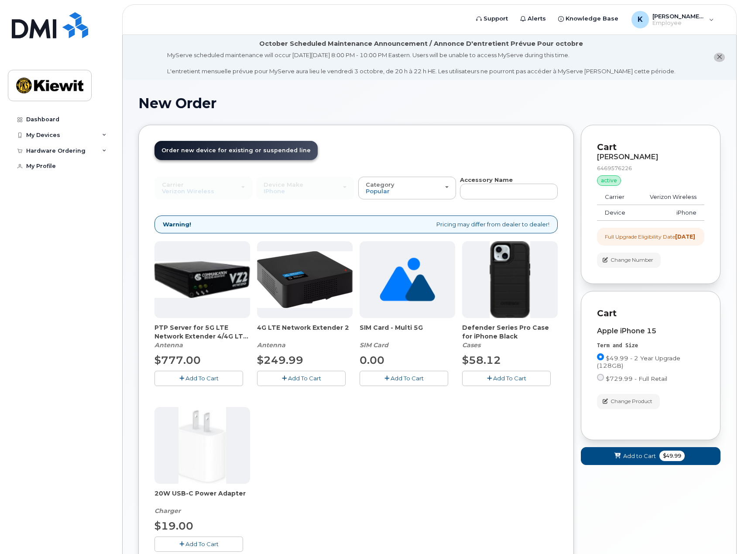
click at [499, 378] on span "Add To Cart" at bounding box center [509, 378] width 33 height 7
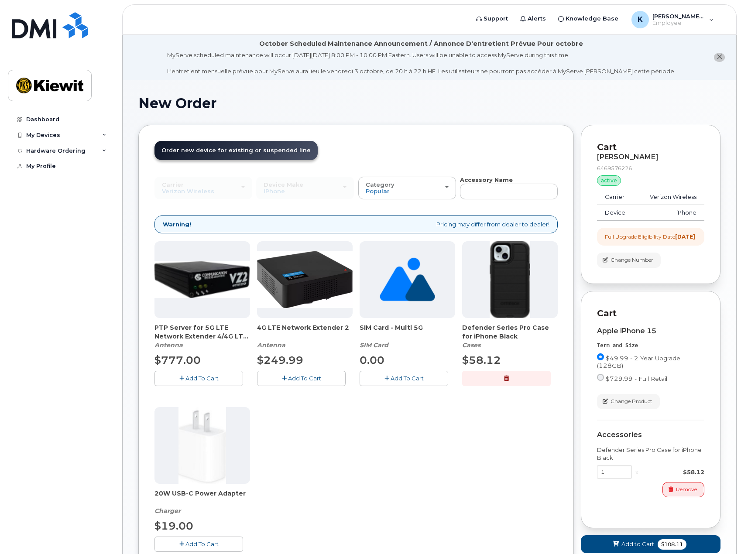
click at [205, 545] on span "Add To Cart" at bounding box center [201, 544] width 33 height 7
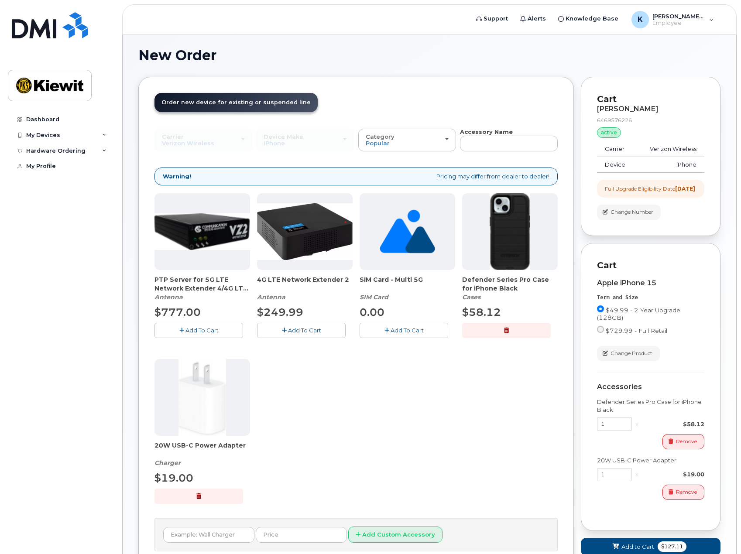
scroll to position [125, 0]
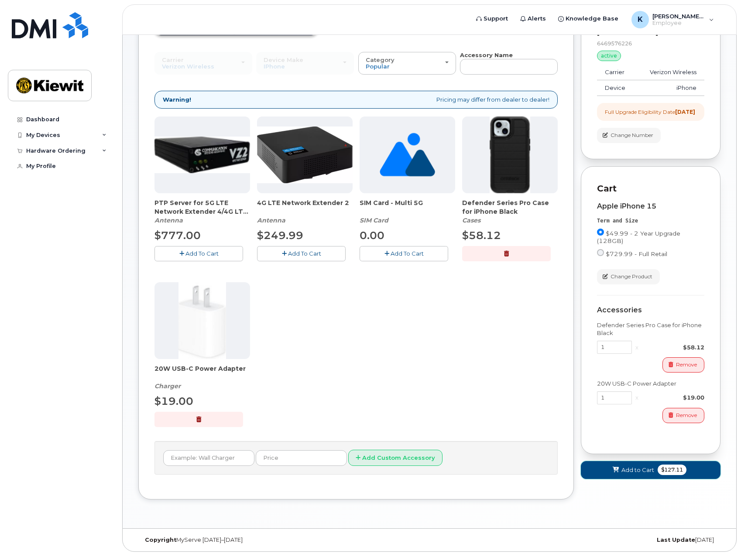
click at [624, 473] on span "Add to Cart" at bounding box center [637, 470] width 33 height 8
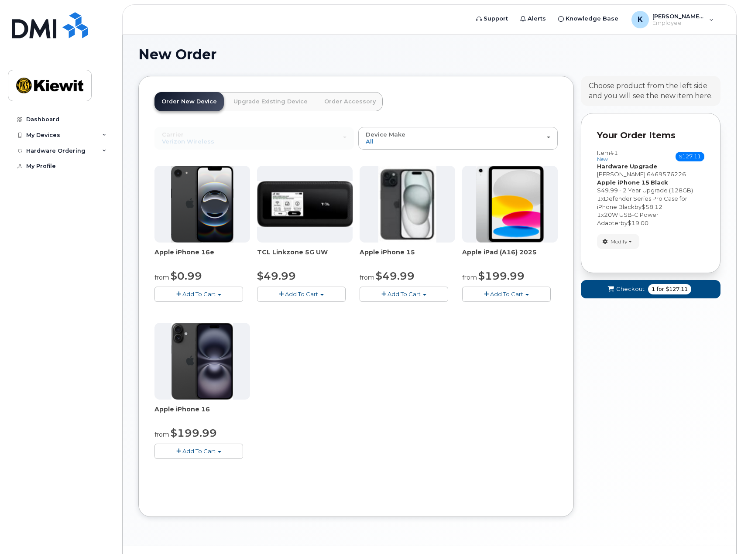
scroll to position [67, 0]
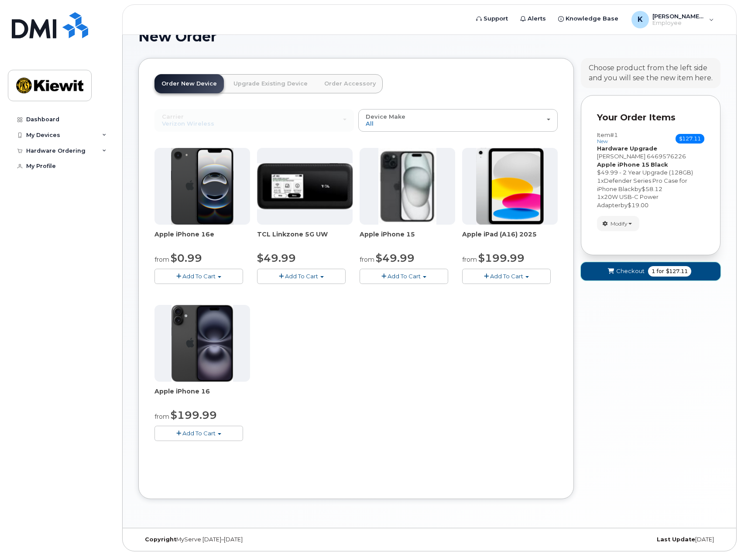
click at [626, 273] on span "Checkout" at bounding box center [630, 271] width 28 height 8
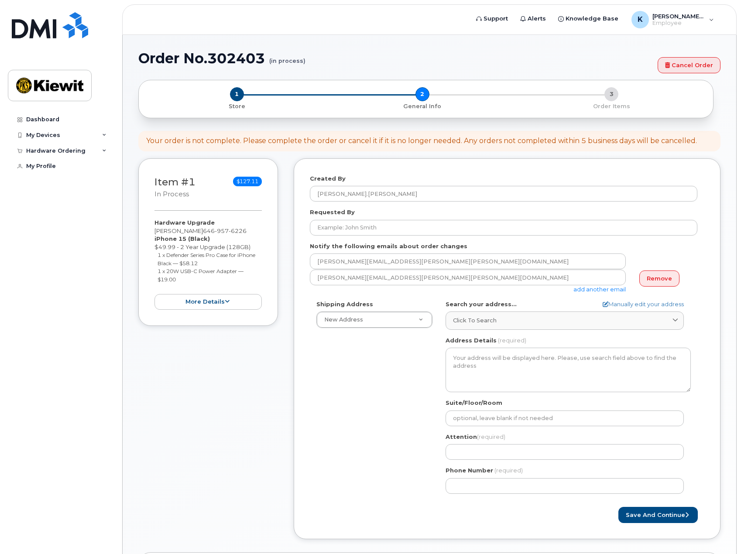
select select
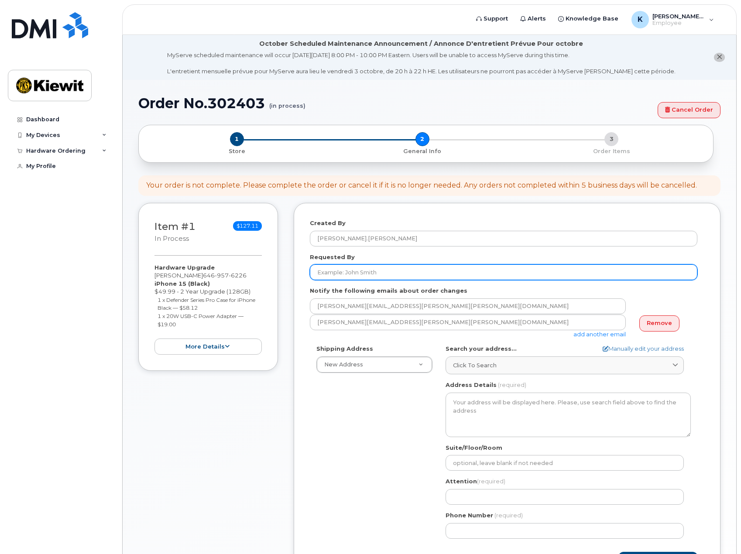
click at [362, 274] on input "Requested By" at bounding box center [504, 272] width 388 height 16
type input "[PERSON_NAME].[PERSON_NAME]"
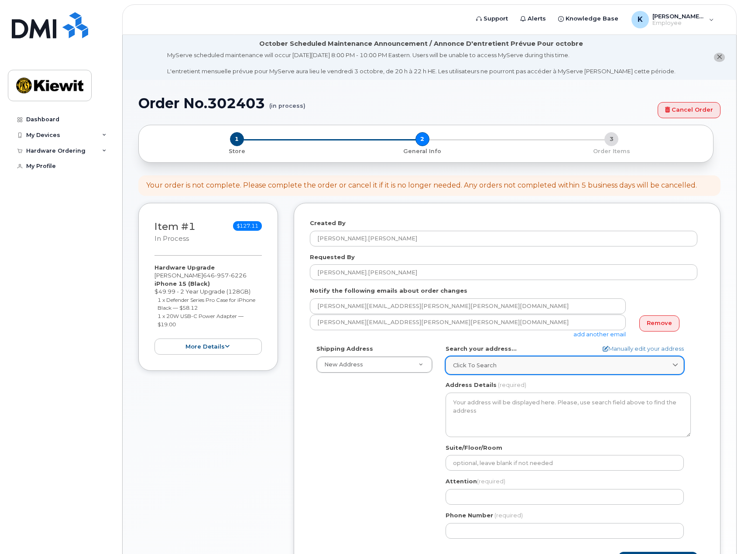
click at [471, 364] on span "Click to search" at bounding box center [475, 365] width 44 height 8
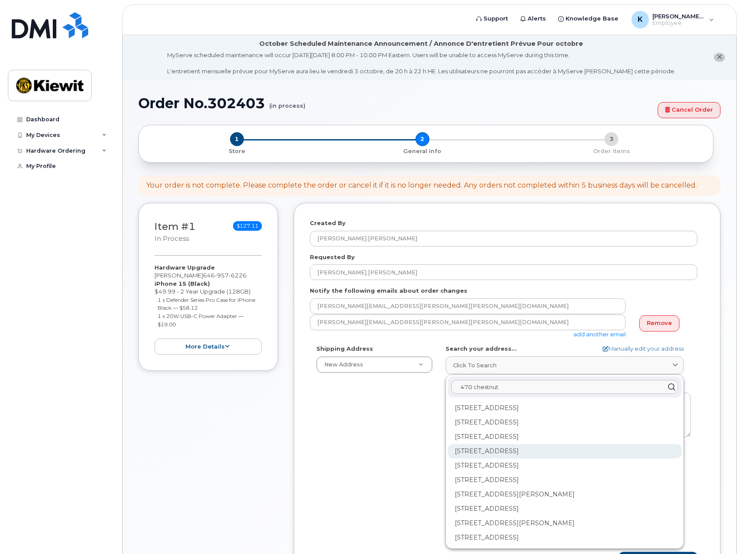
type input "470 chestnut"
click at [532, 452] on div "[STREET_ADDRESS]" at bounding box center [565, 451] width 234 height 14
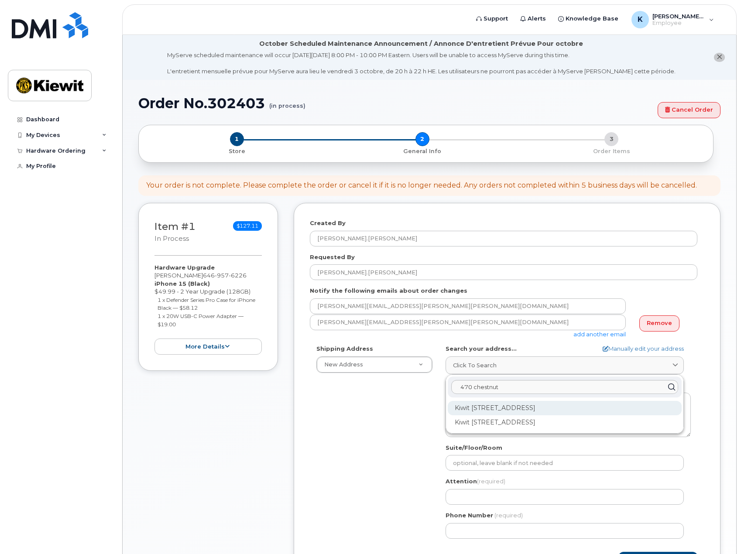
click at [529, 407] on div "Kiwit 470 Chestnut Ridge Rd Ste 1 Woodcliff Lake NJ 07677-7730" at bounding box center [565, 408] width 234 height 14
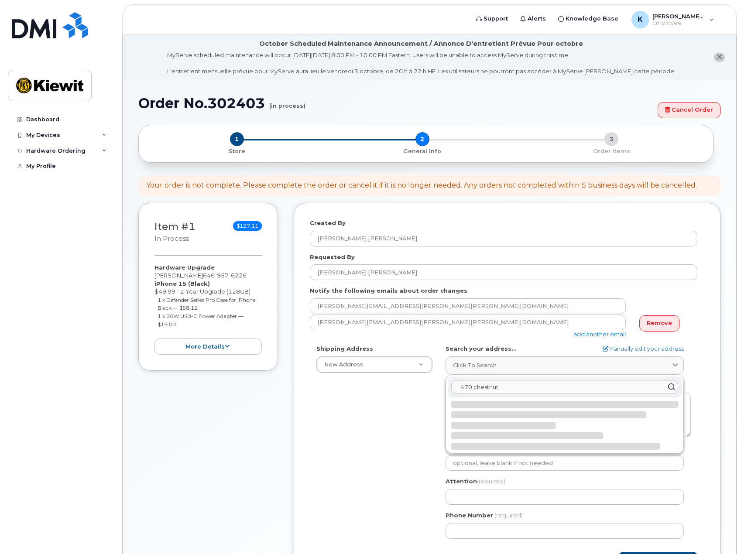
select select
type textarea "Kiwit 470 Chestnut Ridge Rd Ste 1 WOODCLIFF LAKE NJ 07677-7730 UNITED STATES"
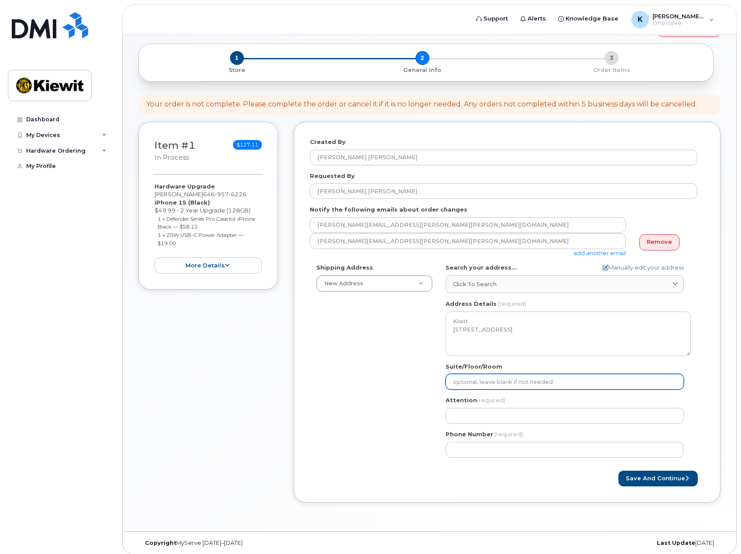
scroll to position [85, 0]
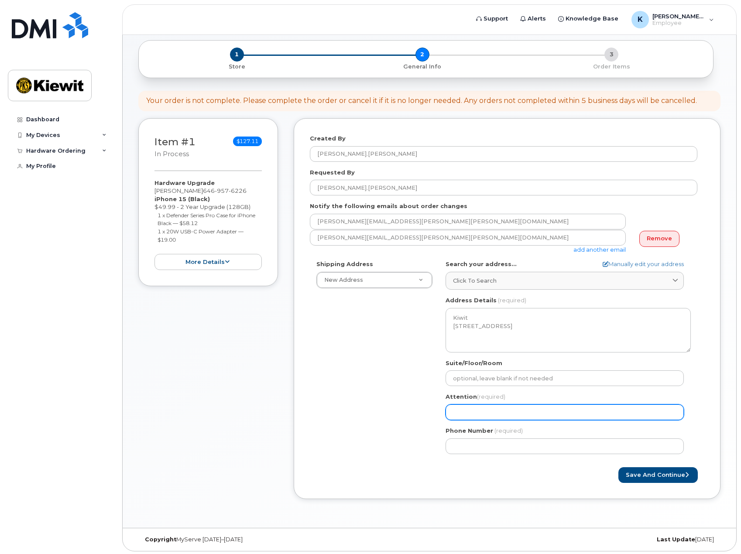
click at [485, 409] on input "Attention (required)" at bounding box center [565, 413] width 238 height 16
type input "[PERSON_NAME]"
select select
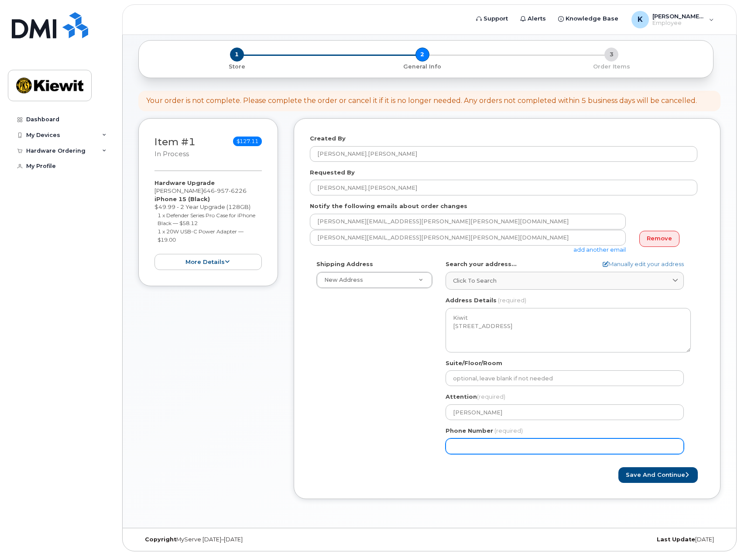
click at [488, 443] on input "Phone Number" at bounding box center [565, 447] width 238 height 16
type input "646957622"
select select
type input "6469576226"
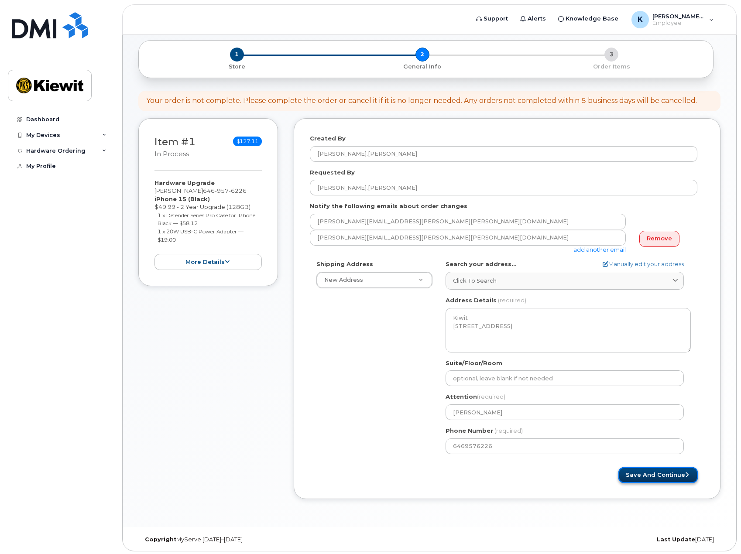
click at [657, 473] on button "Save and Continue" at bounding box center [657, 475] width 79 height 16
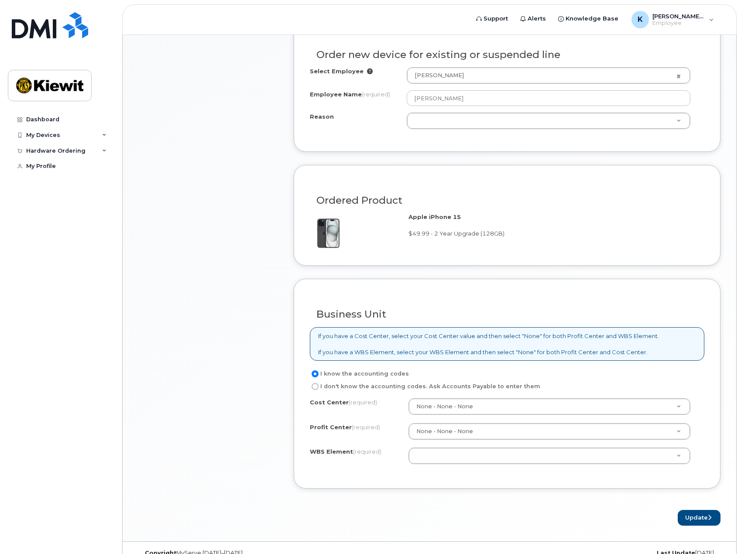
scroll to position [473, 0]
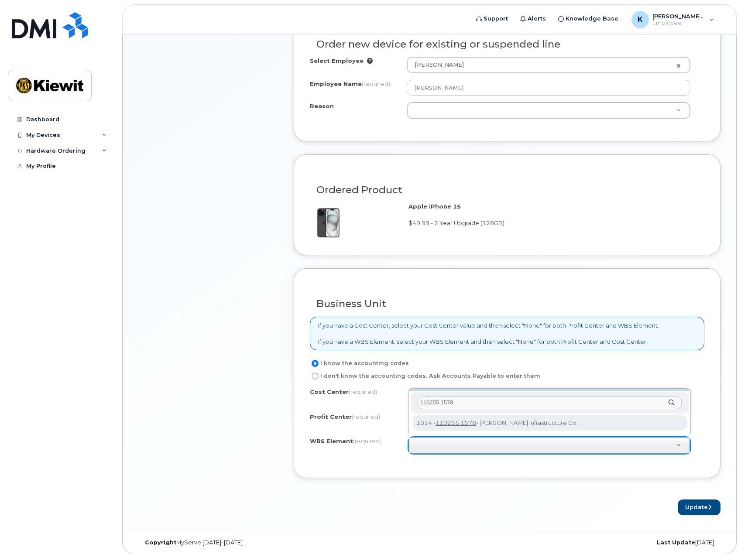
type input "110255.1578"
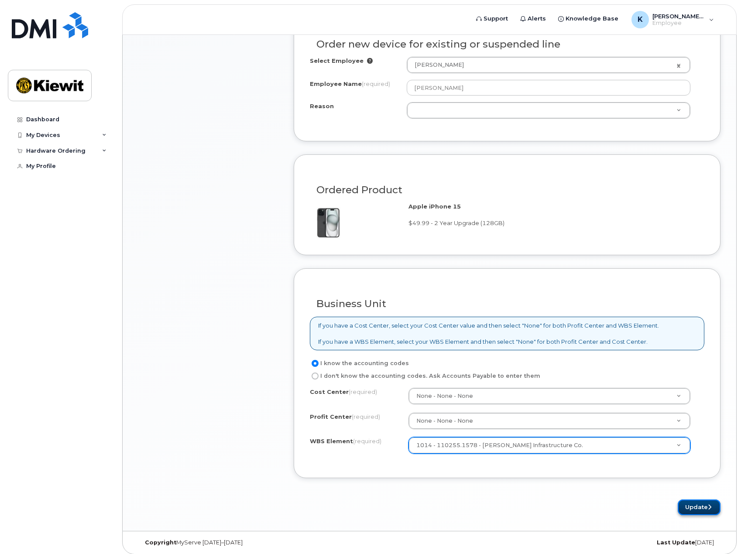
click at [692, 503] on button "Update" at bounding box center [699, 508] width 43 height 16
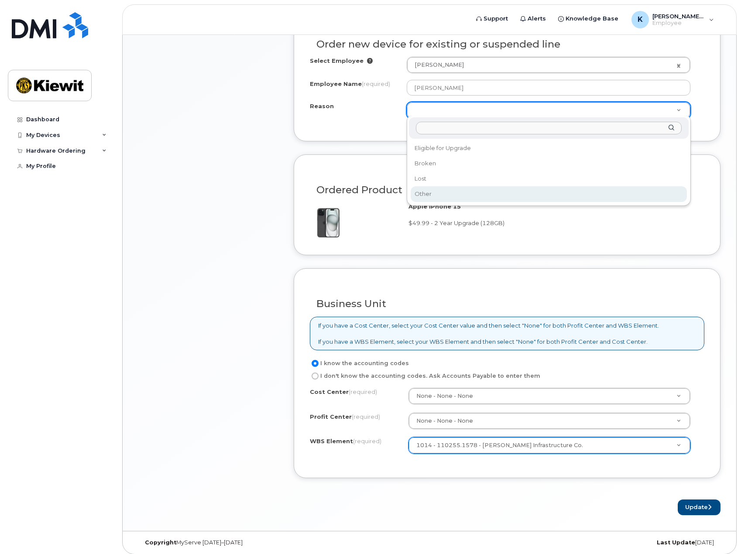
select select "other"
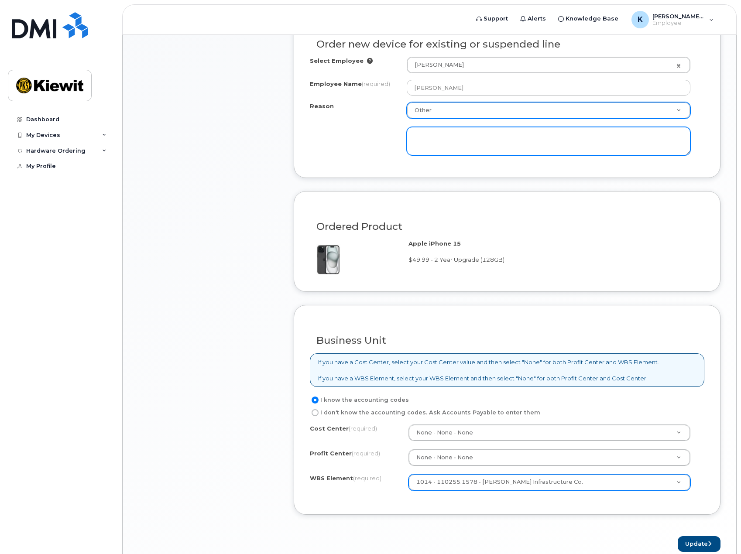
click at [430, 131] on textarea at bounding box center [549, 141] width 284 height 29
type textarea "More Storage"
click at [692, 539] on button "Update" at bounding box center [699, 544] width 43 height 16
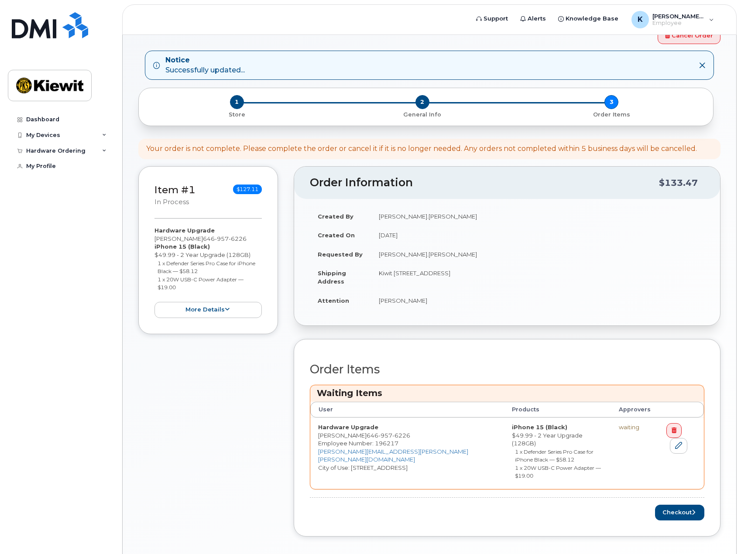
scroll to position [90, 0]
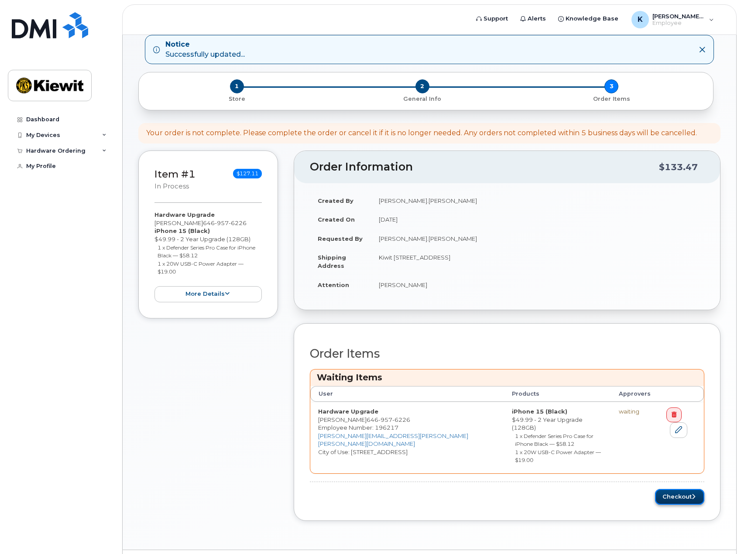
click at [675, 489] on button "Checkout" at bounding box center [679, 497] width 49 height 16
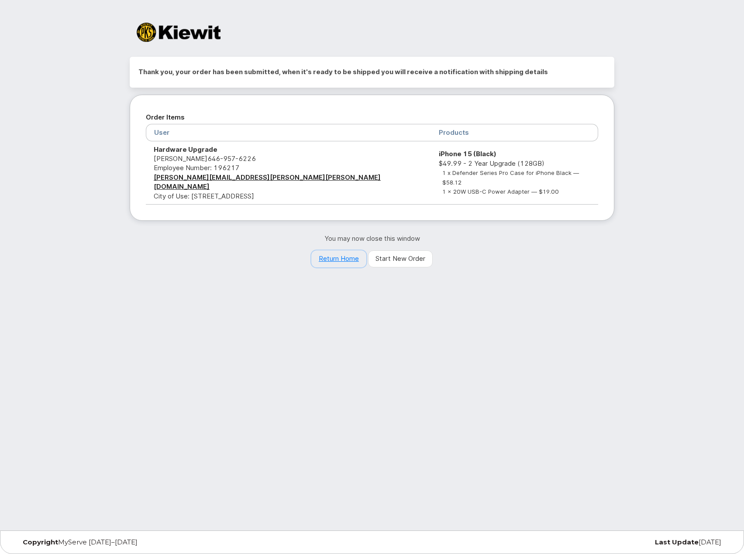
click at [333, 251] on link "Return Home" at bounding box center [338, 259] width 55 height 17
